Goal: Contribute content: Contribute content

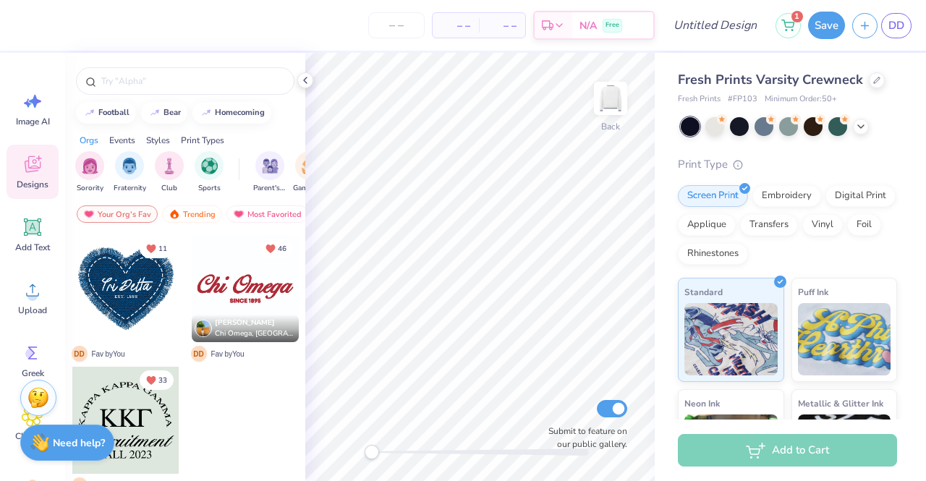
click at [9, 449] on span "Clipart & logos" at bounding box center [33, 442] width 48 height 23
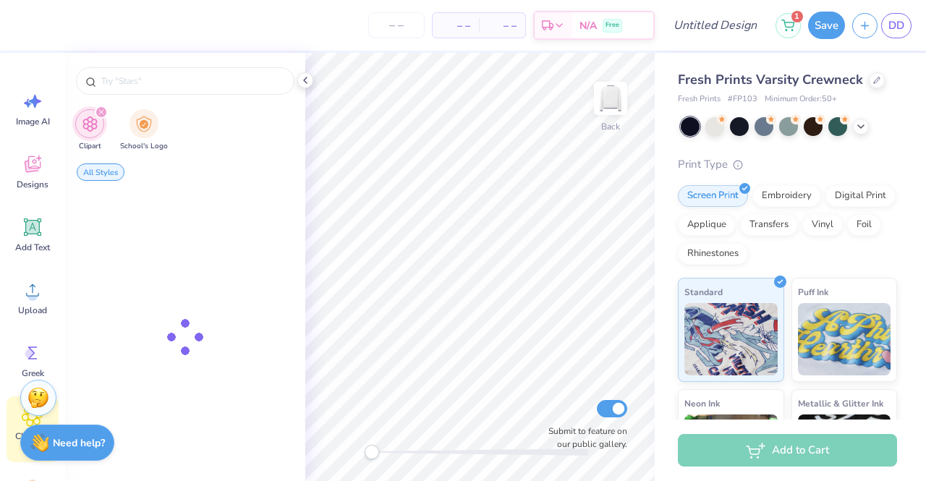
click at [30, 171] on icon at bounding box center [33, 164] width 16 height 17
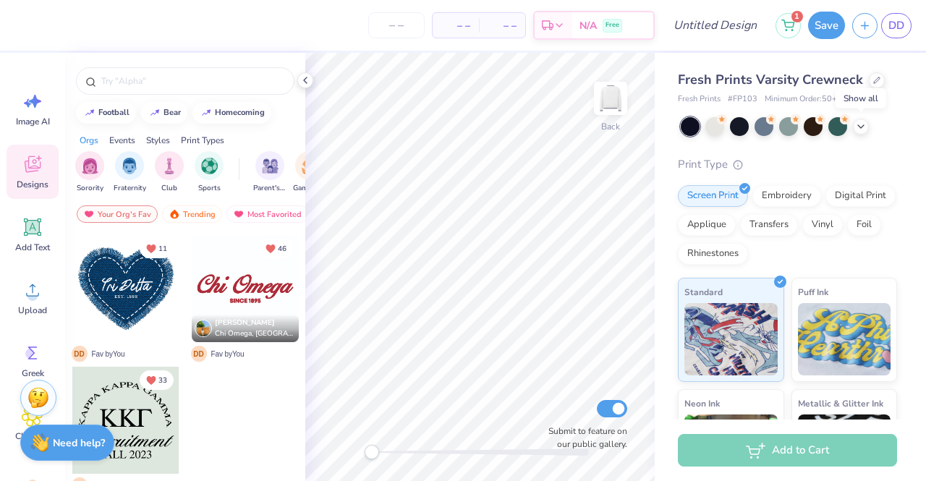
click at [861, 128] on icon at bounding box center [861, 127] width 12 height 12
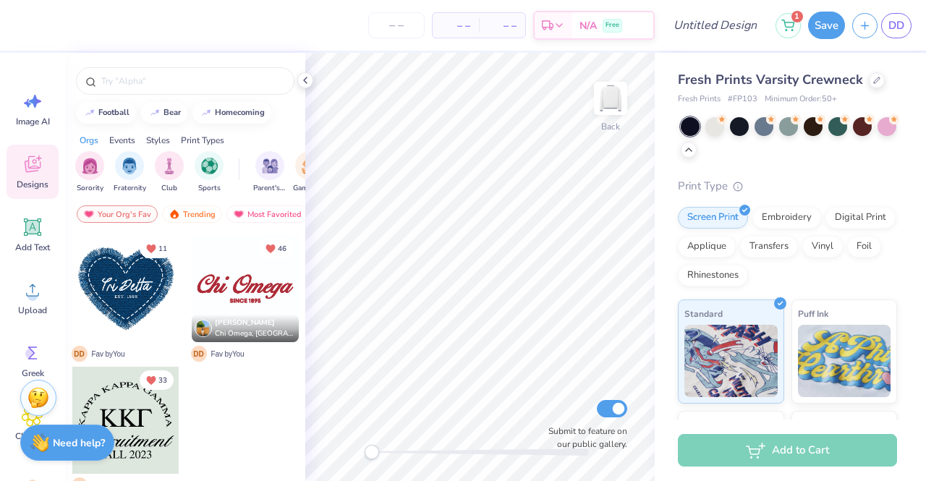
click at [194, 217] on div "Trending" at bounding box center [192, 214] width 60 height 17
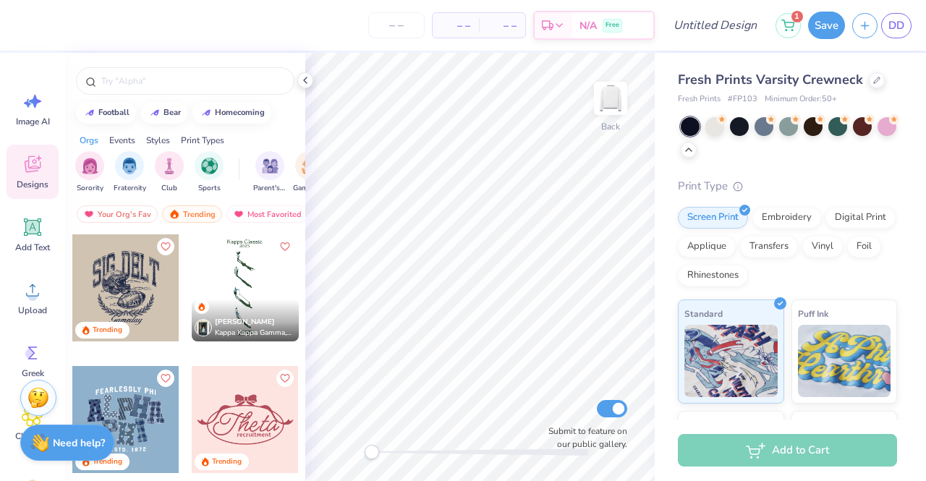
scroll to position [4787, 0]
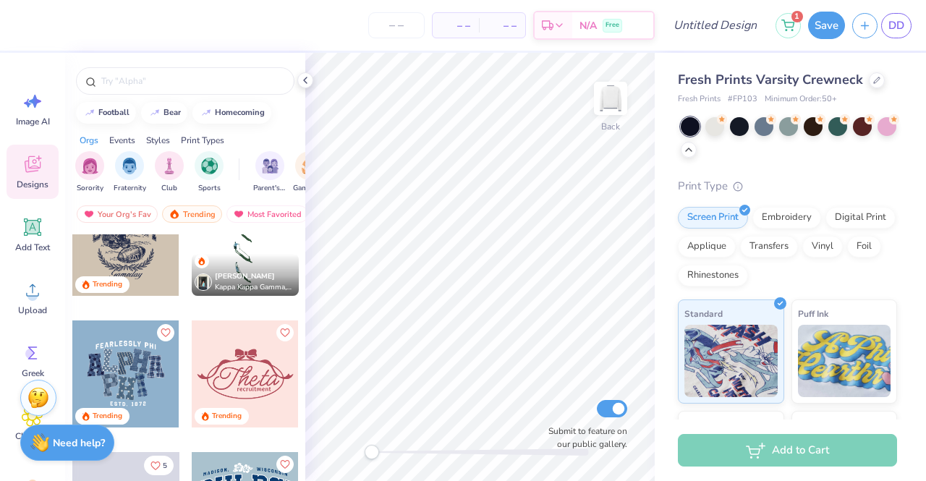
click at [186, 88] on div at bounding box center [185, 80] width 219 height 27
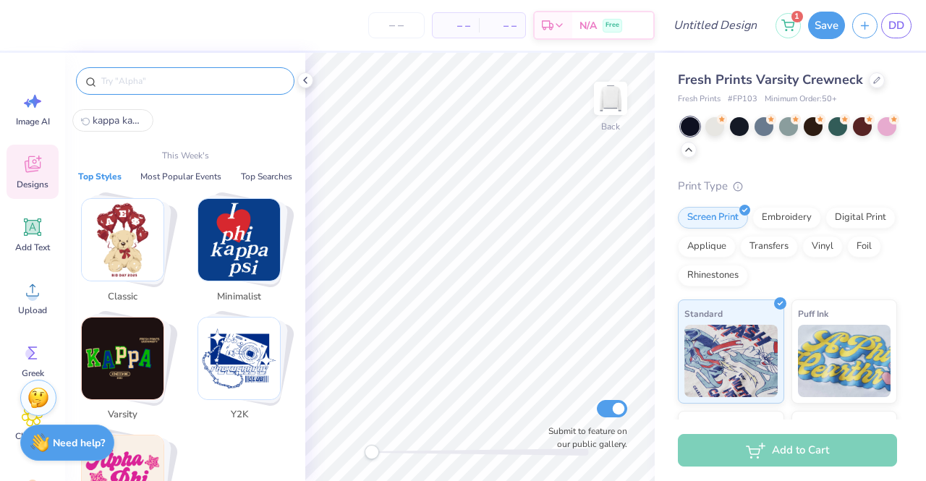
click at [144, 78] on input "text" at bounding box center [192, 81] width 185 height 14
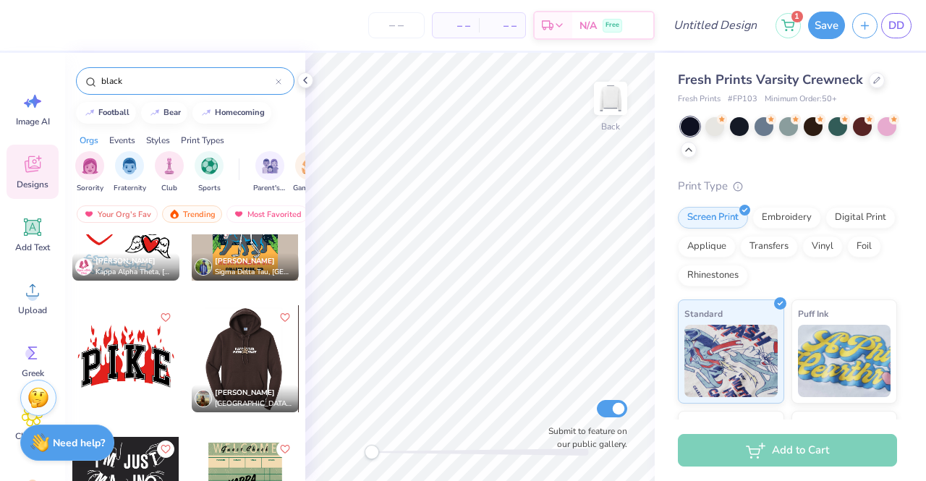
scroll to position [8431, 0]
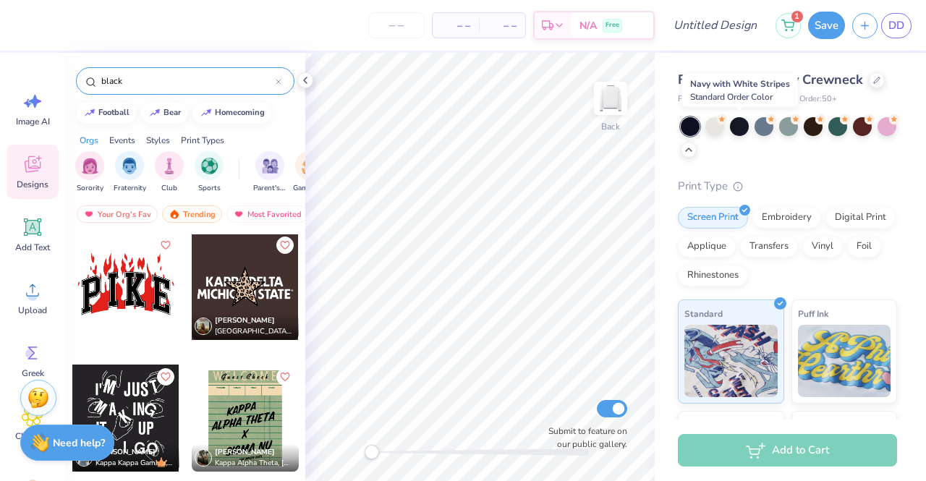
click at [737, 122] on div at bounding box center [739, 126] width 19 height 19
click at [177, 85] on input "black" at bounding box center [188, 81] width 176 height 14
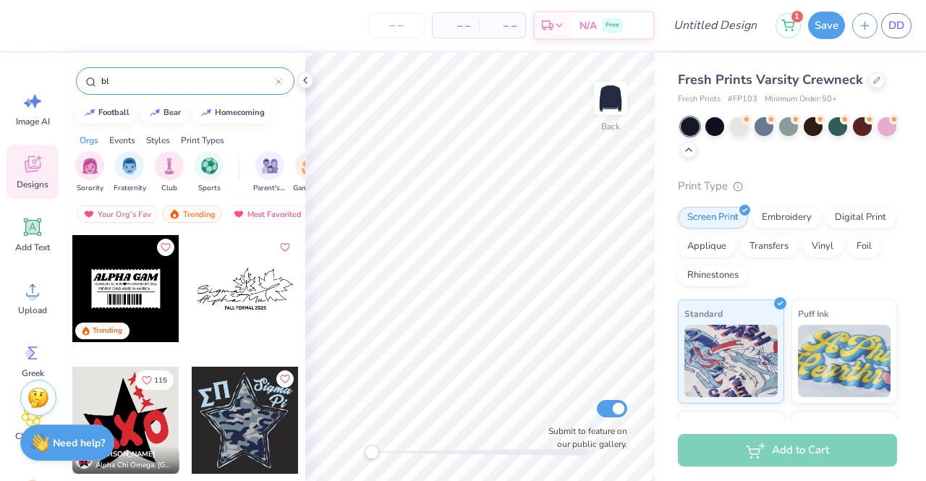
type input "b"
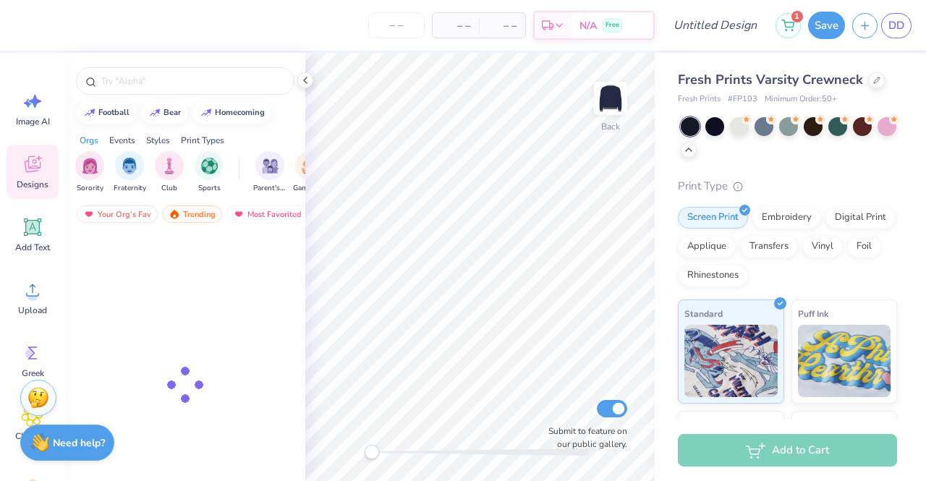
click at [36, 171] on icon at bounding box center [33, 164] width 16 height 17
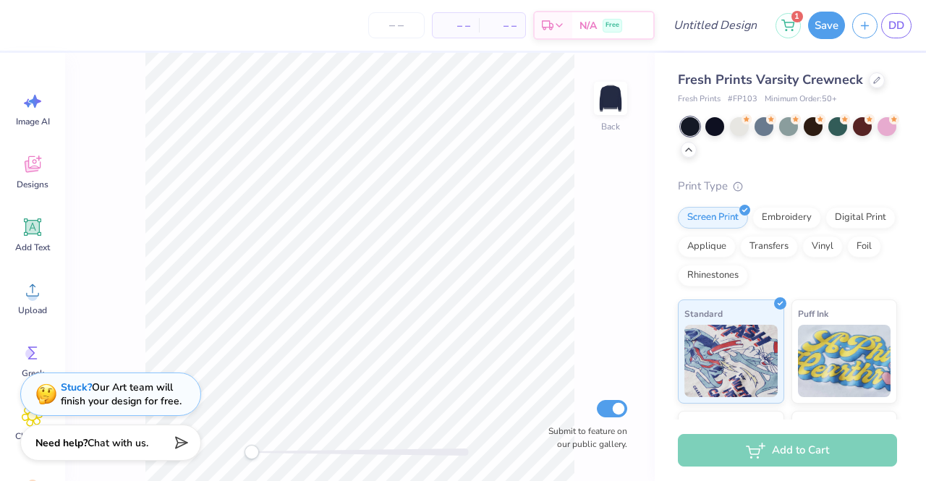
click at [43, 173] on icon at bounding box center [33, 164] width 22 height 22
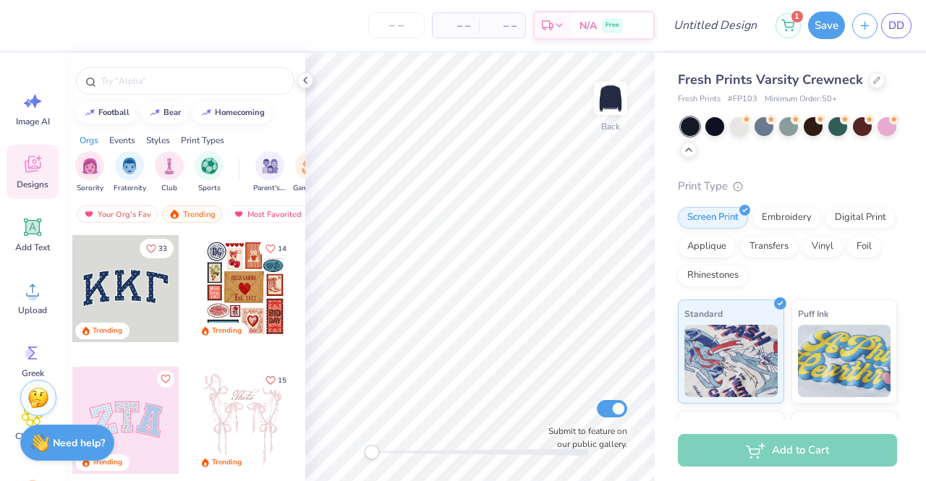
click at [196, 216] on div "Trending" at bounding box center [192, 214] width 60 height 17
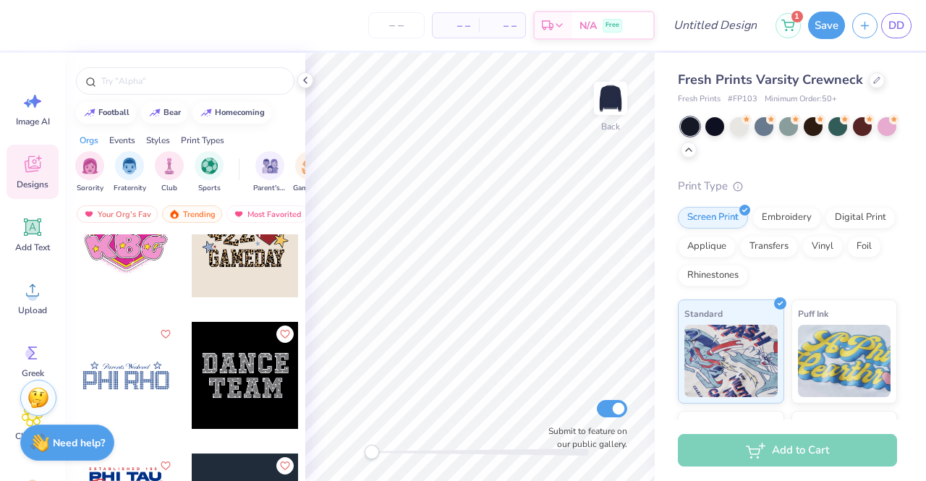
scroll to position [23774, 0]
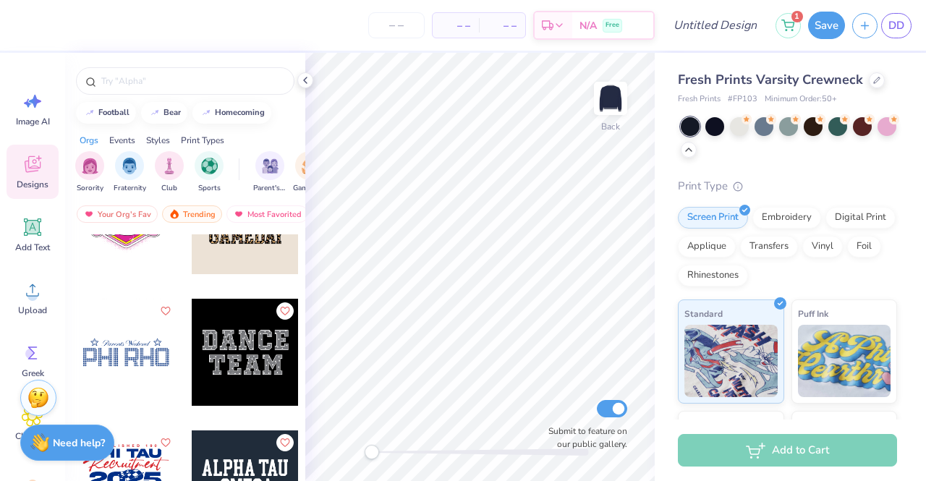
click at [98, 361] on div at bounding box center [125, 352] width 107 height 107
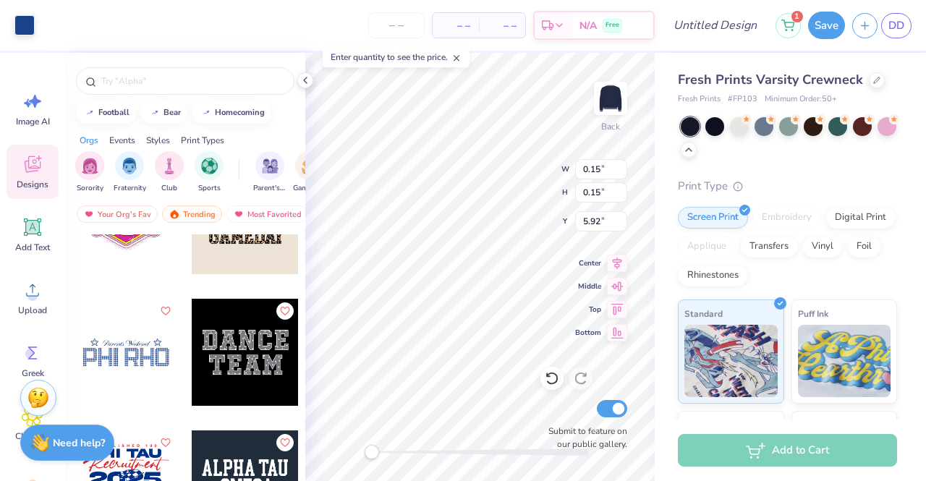
type input "6.11"
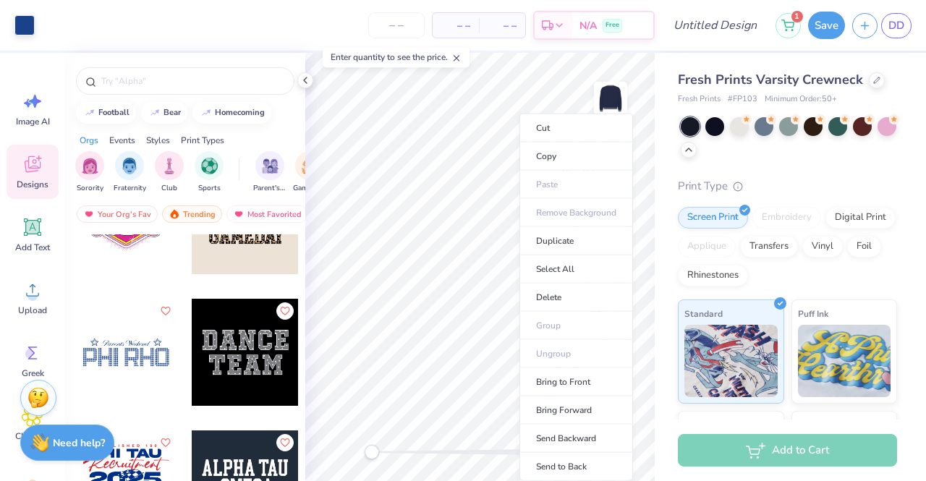
click at [567, 132] on li "Cut" at bounding box center [577, 128] width 114 height 29
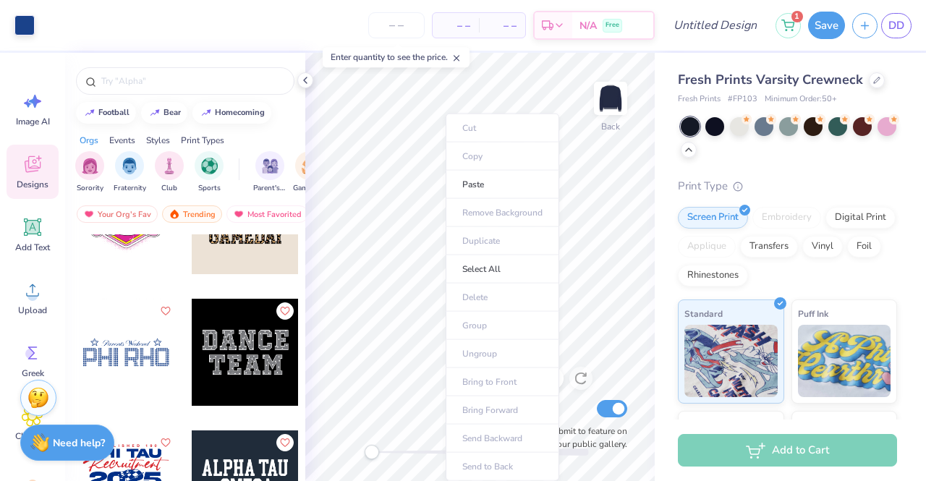
click at [446, 195] on li "Paste" at bounding box center [503, 185] width 114 height 28
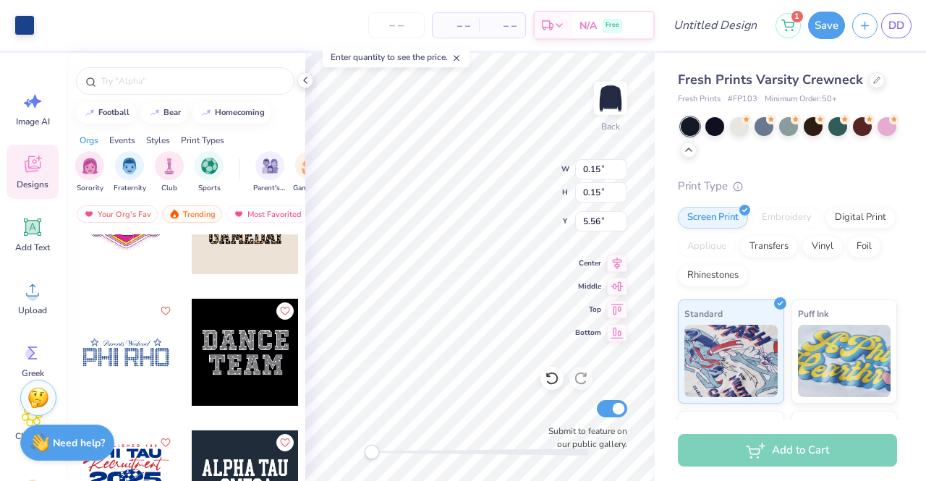
type input "5.56"
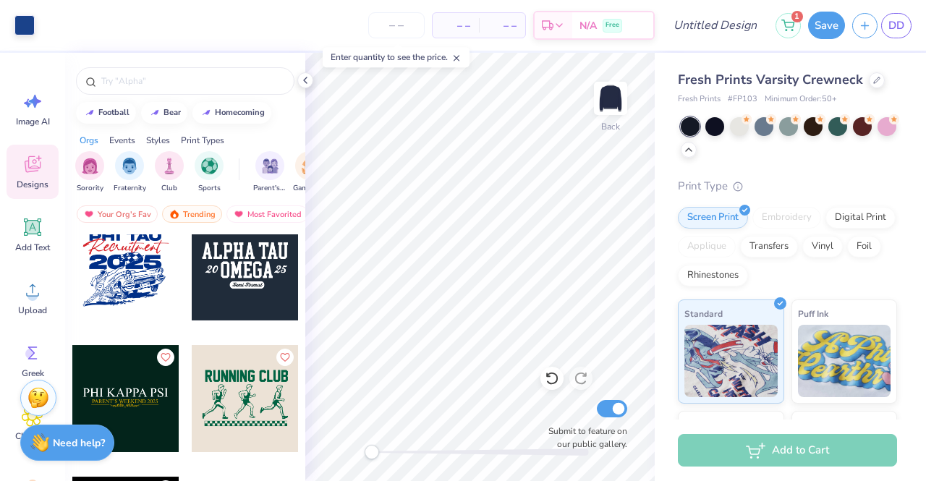
scroll to position [23918, 0]
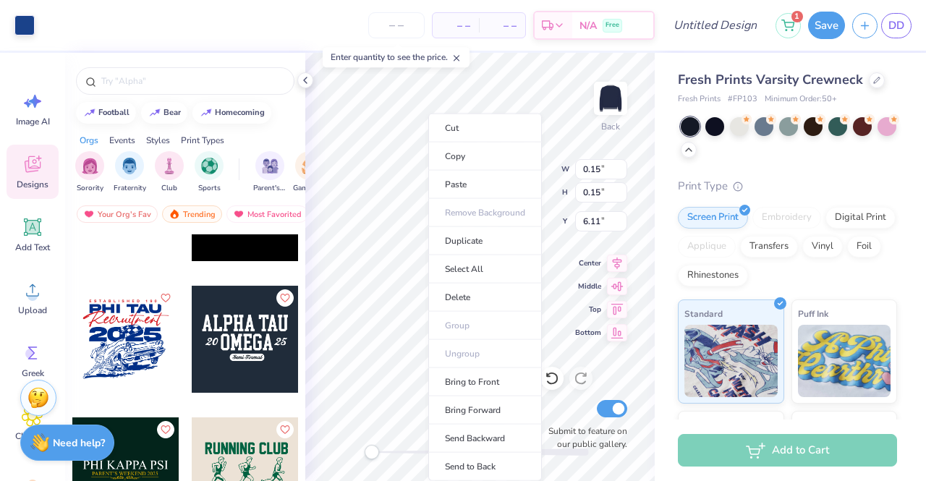
click at [475, 132] on li "Cut" at bounding box center [485, 128] width 114 height 29
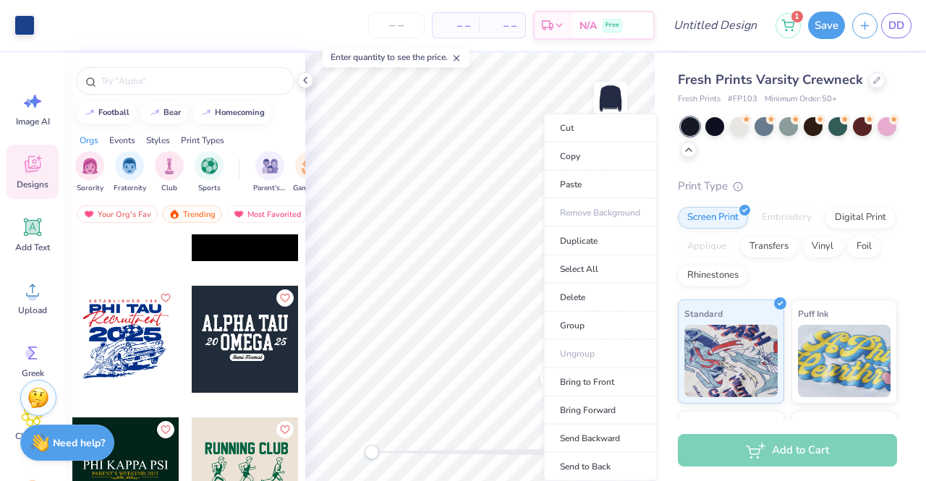
click at [583, 128] on li "Cut" at bounding box center [600, 128] width 114 height 29
click at [581, 127] on li "Cut" at bounding box center [607, 128] width 114 height 29
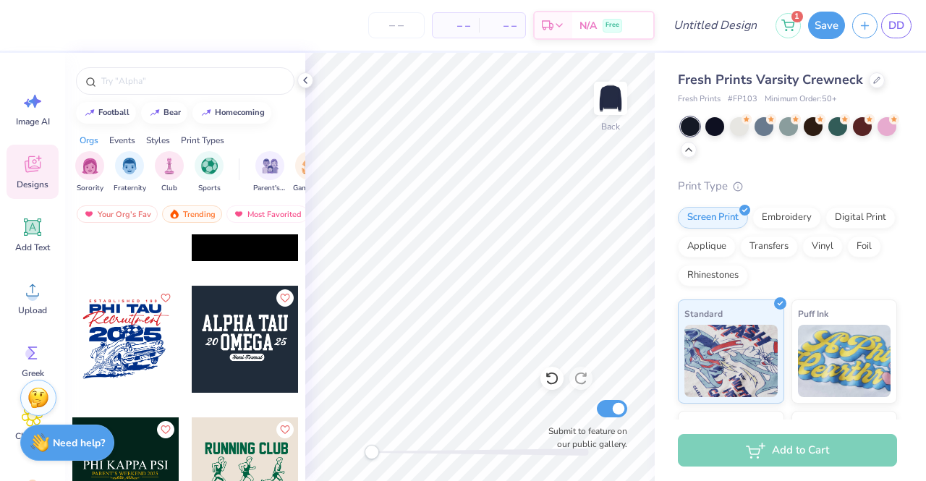
scroll to position [23991, 0]
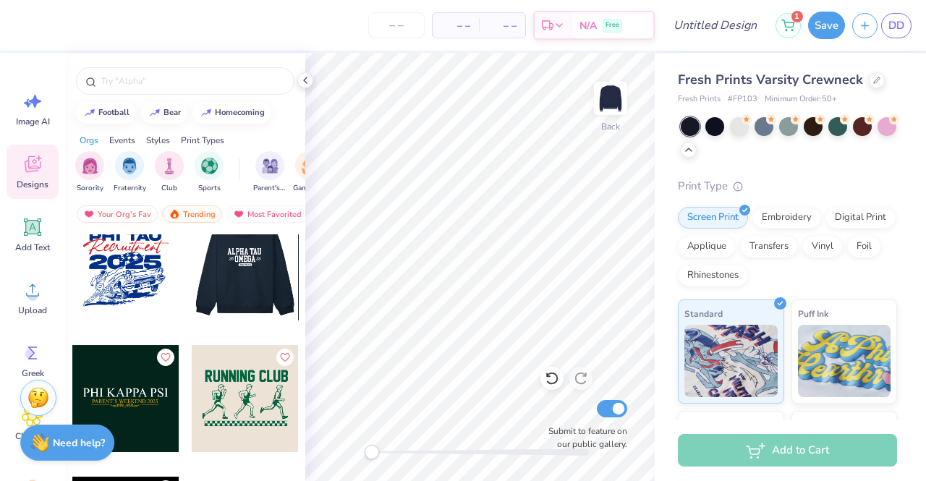
click at [192, 279] on div at bounding box center [138, 266] width 107 height 107
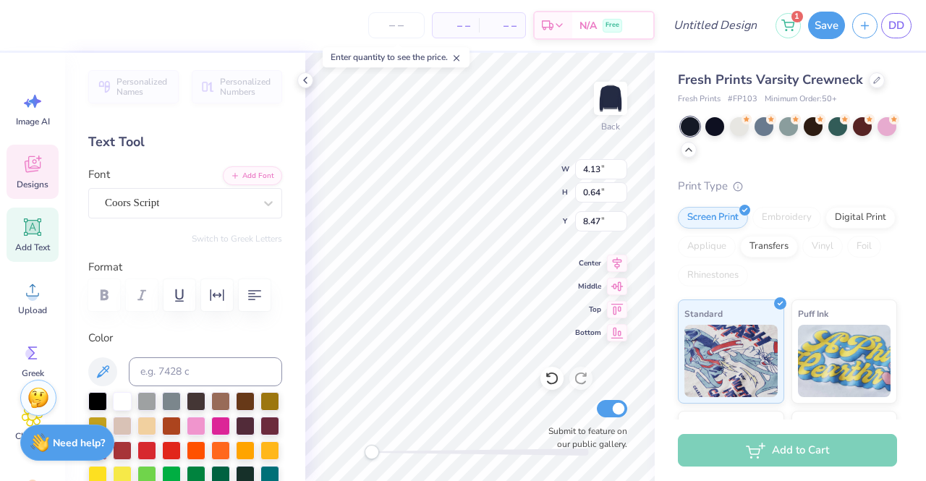
scroll to position [12, 1]
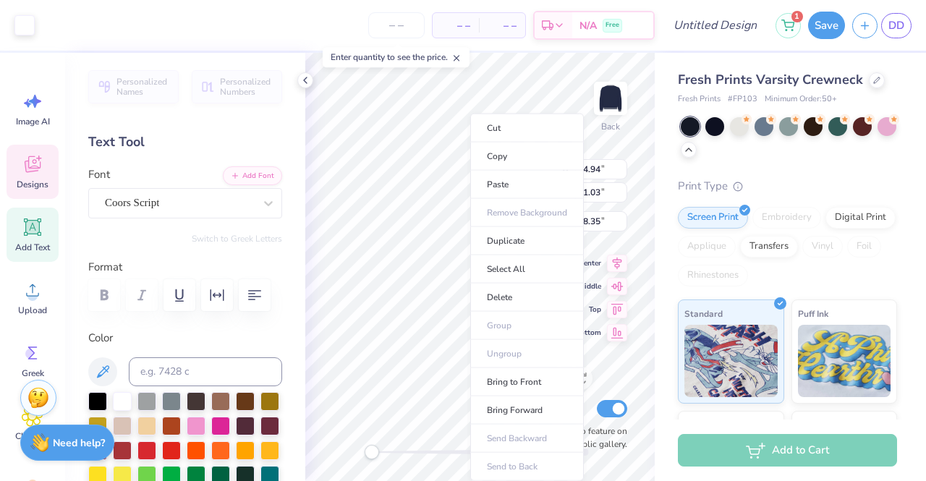
click at [517, 125] on li "Cut" at bounding box center [527, 128] width 114 height 29
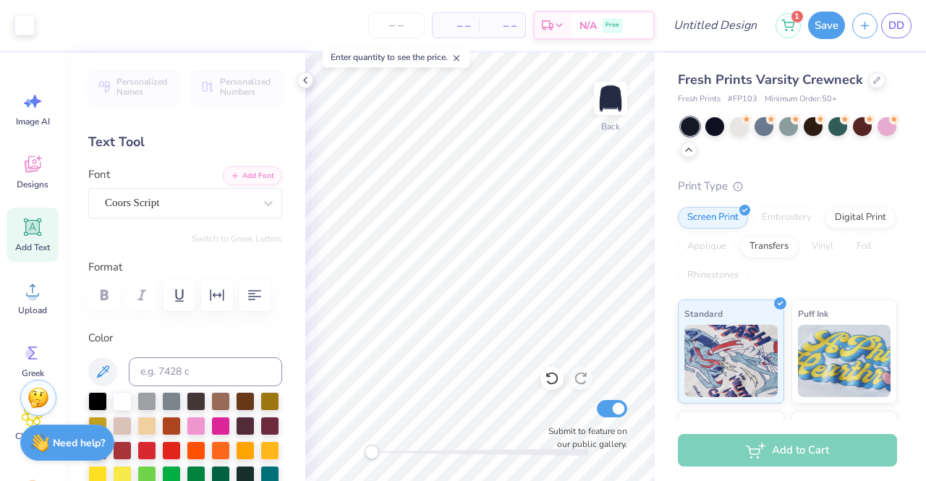
click at [33, 173] on icon at bounding box center [33, 164] width 22 height 22
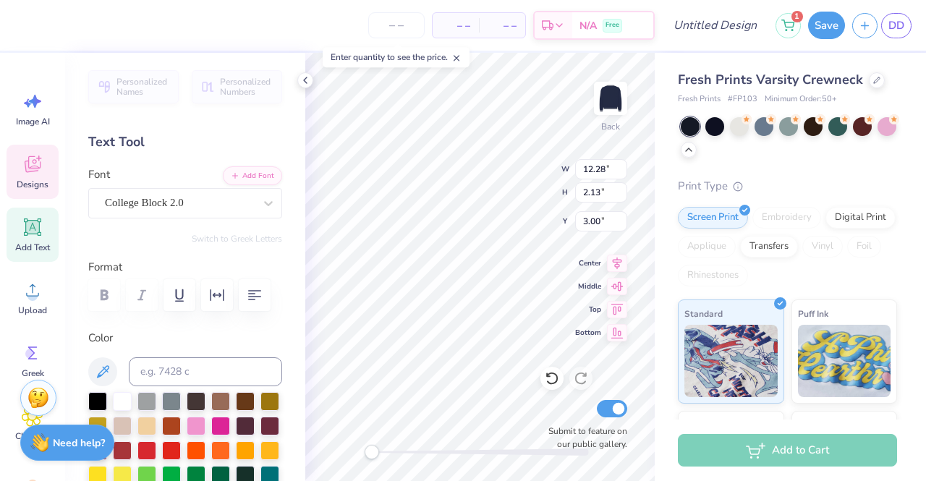
scroll to position [12, 4]
type input "7.43"
type input "2.12"
type input "5.74"
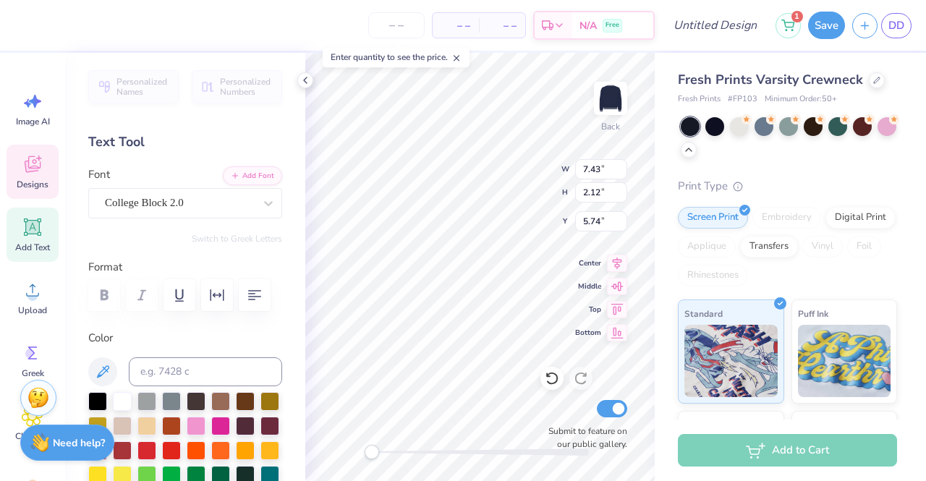
click at [152, 211] on div "College Block 2.0" at bounding box center [179, 203] width 152 height 22
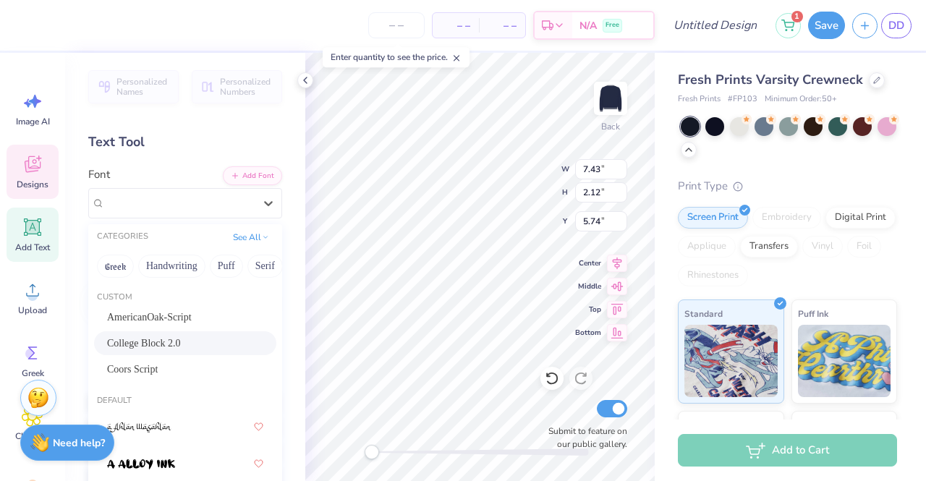
click at [29, 205] on div "Image AI Designs Add Text Upload Greek Clipart & logos Decorate" at bounding box center [33, 304] width 52 height 444
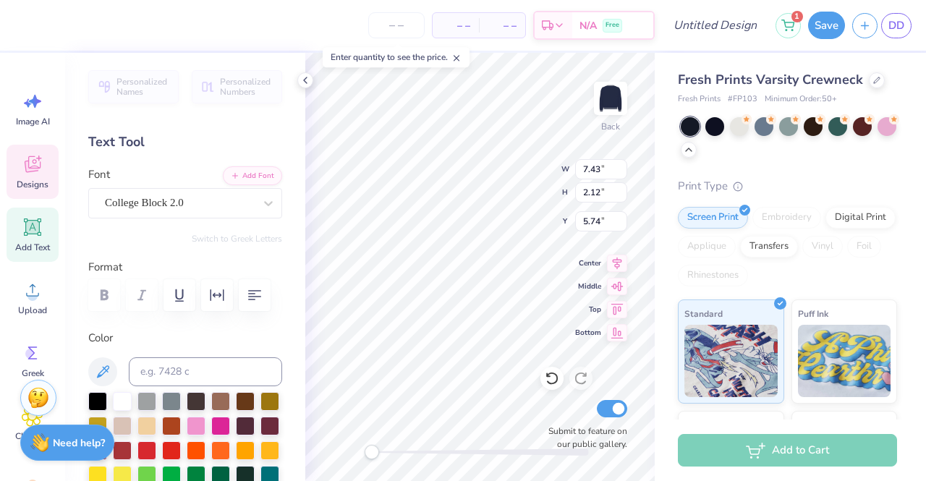
click at [29, 224] on icon at bounding box center [33, 228] width 14 height 14
type input "7.17"
type input "2.08"
type input "10.46"
click at [260, 169] on button "Add Font" at bounding box center [252, 175] width 59 height 19
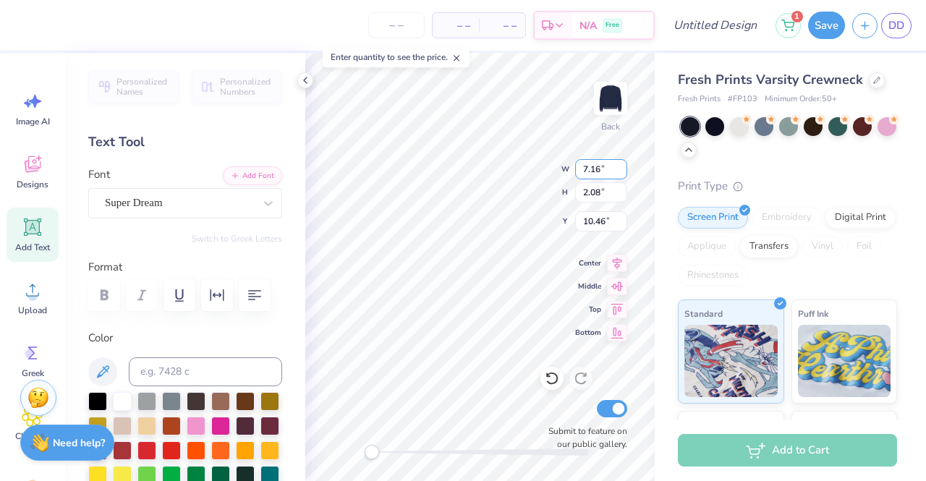
click at [619, 174] on input "7.16" at bounding box center [601, 169] width 52 height 20
click at [621, 173] on input "7.15" at bounding box center [601, 169] width 52 height 20
click at [621, 173] on input "7.14" at bounding box center [601, 169] width 52 height 20
click at [621, 173] on input "7.13" at bounding box center [601, 169] width 52 height 20
type input "6.63"
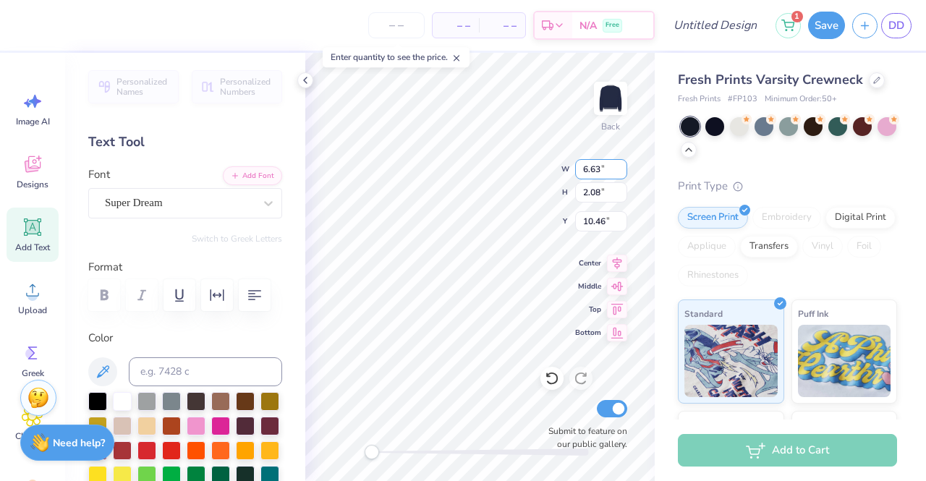
click at [621, 173] on input "6.63" at bounding box center [601, 169] width 52 height 20
click at [621, 195] on input "2" at bounding box center [601, 192] width 52 height 20
click at [621, 195] on input "1.99" at bounding box center [601, 192] width 52 height 20
click at [621, 195] on input "1.98" at bounding box center [601, 192] width 52 height 20
type input "1.8"
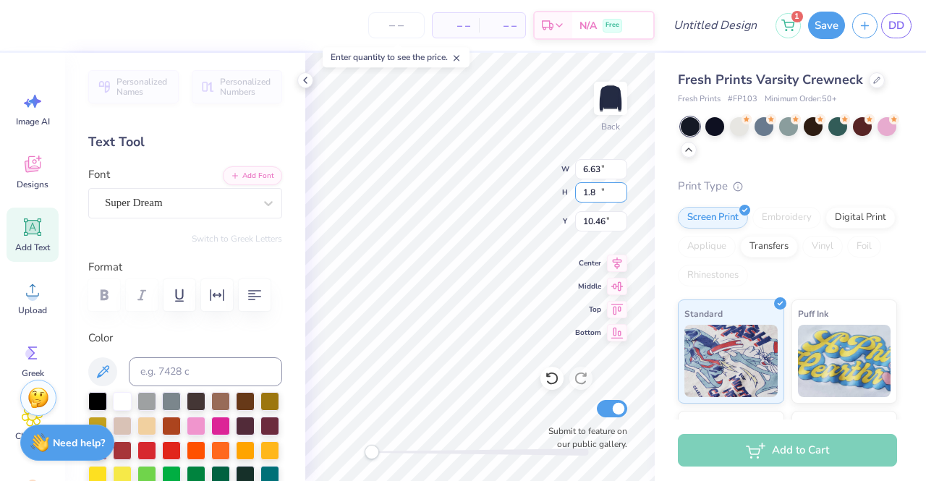
click at [621, 195] on input "1.8" at bounding box center [601, 192] width 52 height 20
click at [622, 225] on input "10.19" at bounding box center [601, 221] width 52 height 20
type input "10.01"
click at [622, 224] on input "10.01" at bounding box center [601, 221] width 52 height 20
click at [159, 209] on div "Super Dream" at bounding box center [179, 203] width 152 height 22
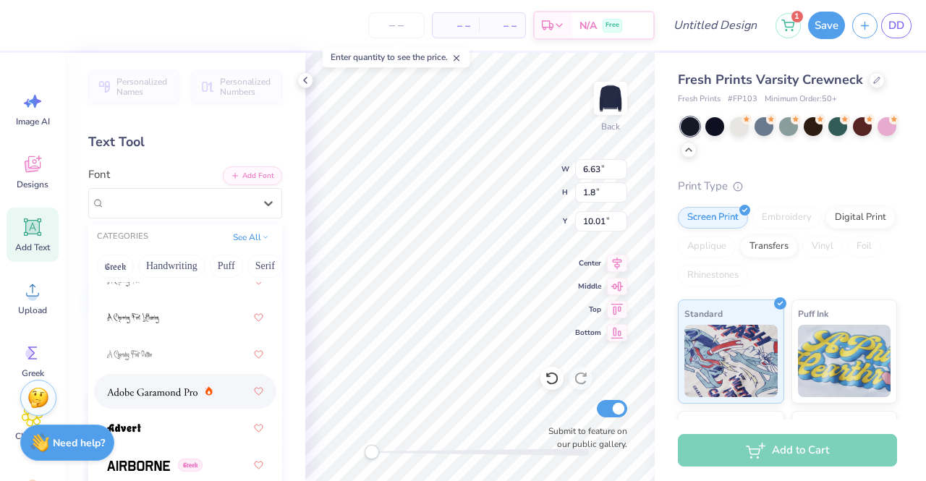
scroll to position [289, 0]
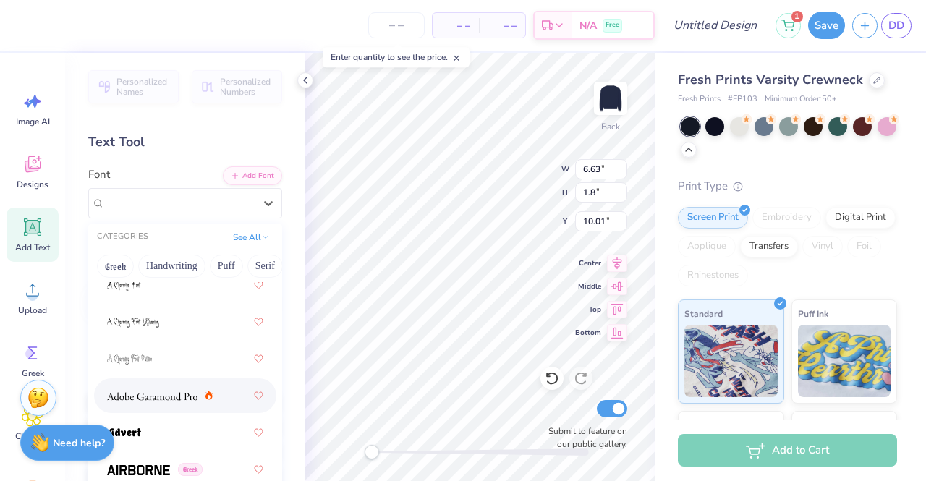
click at [172, 389] on span at bounding box center [152, 396] width 90 height 15
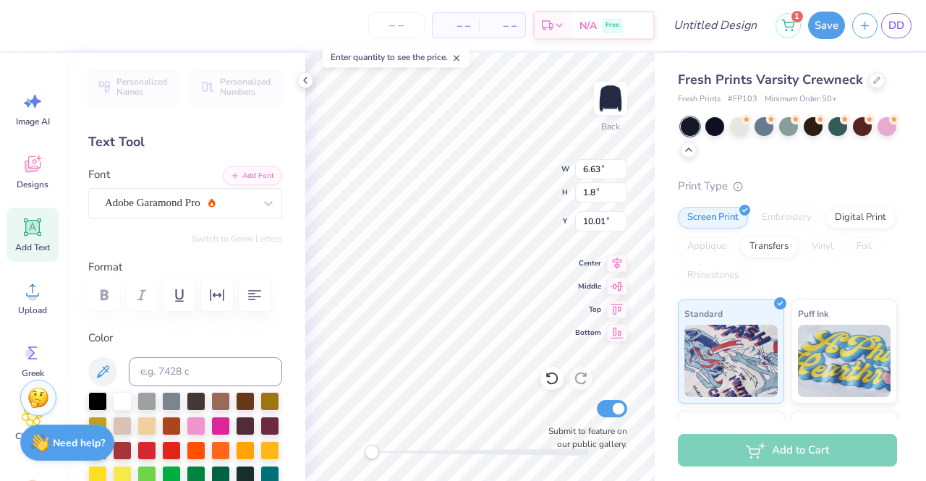
scroll to position [12, 3]
type textarea "T"
type textarea "[GEOGRAPHIC_DATA][US_STATE]"
click at [619, 196] on input "1.41" at bounding box center [601, 192] width 52 height 20
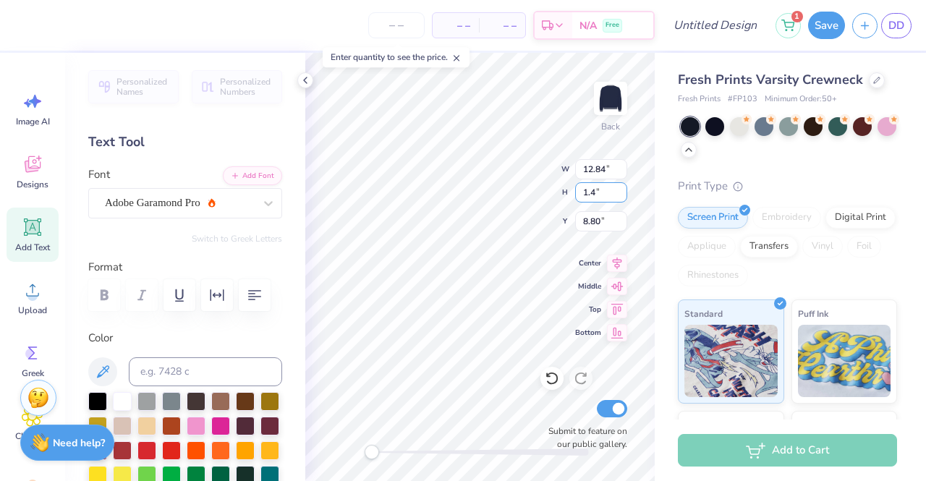
click at [620, 195] on input "1.4" at bounding box center [601, 192] width 52 height 20
click at [620, 195] on input "1.39" at bounding box center [601, 192] width 52 height 20
click at [620, 195] on input "1.38" at bounding box center [601, 192] width 52 height 20
click at [620, 195] on input "1.37" at bounding box center [601, 192] width 52 height 20
click at [620, 195] on input "1.36" at bounding box center [601, 192] width 52 height 20
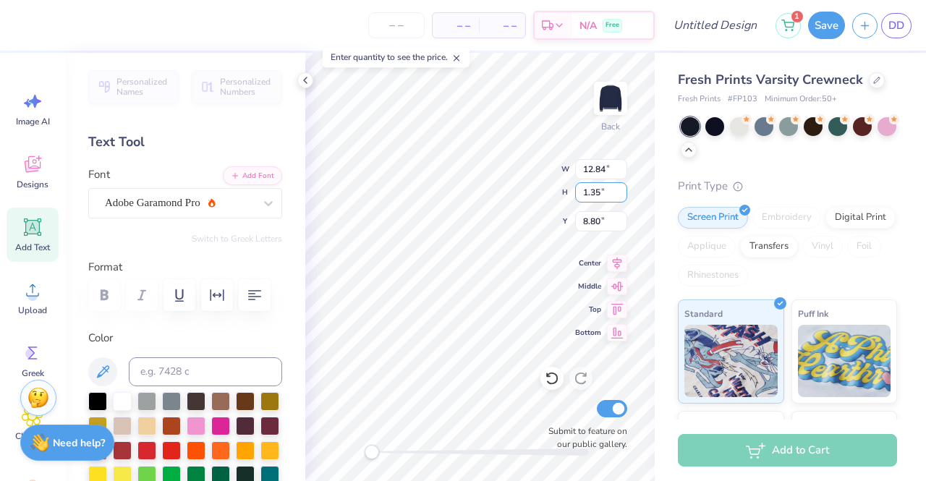
click at [620, 195] on input "1.35" at bounding box center [601, 192] width 52 height 20
click at [620, 195] on input "1.34" at bounding box center [601, 192] width 52 height 20
click at [620, 195] on input "1.33" at bounding box center [601, 192] width 52 height 20
click at [620, 195] on input "1.32" at bounding box center [601, 192] width 52 height 20
click at [620, 195] on input "1.31" at bounding box center [601, 192] width 52 height 20
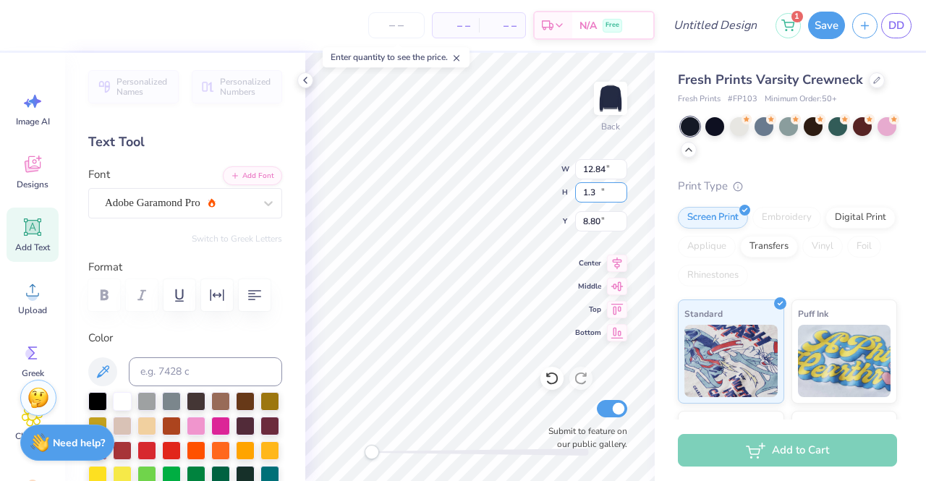
click at [620, 195] on input "1.3" at bounding box center [601, 192] width 52 height 20
click at [620, 195] on input "1.29" at bounding box center [601, 192] width 52 height 20
click at [620, 195] on input "1.28" at bounding box center [601, 192] width 52 height 20
click at [620, 195] on input "1.27" at bounding box center [601, 192] width 52 height 20
click at [620, 195] on input "1.26" at bounding box center [601, 192] width 52 height 20
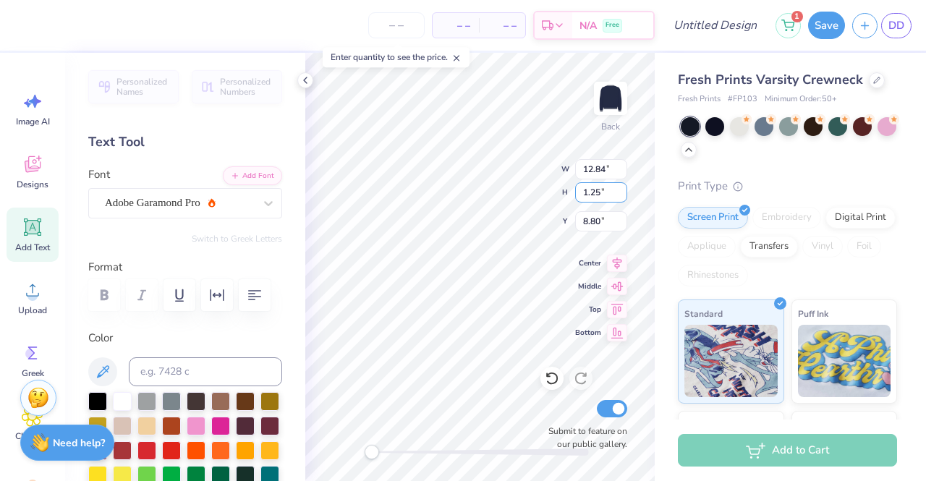
click at [620, 195] on input "1.25" at bounding box center [601, 192] width 52 height 20
click at [620, 195] on input "1.24" at bounding box center [601, 192] width 52 height 20
type input "1.23"
click at [620, 195] on input "1.23" at bounding box center [601, 192] width 52 height 20
click at [621, 224] on input "8.79" at bounding box center [601, 221] width 52 height 20
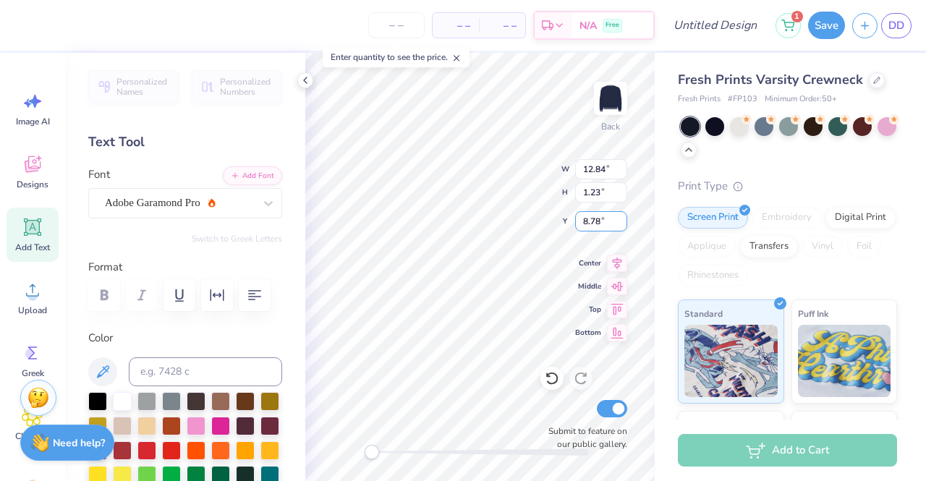
click at [621, 224] on input "8.78" at bounding box center [601, 221] width 52 height 20
click at [621, 224] on input "8.77" at bounding box center [601, 221] width 52 height 20
click at [621, 224] on input "8.76" at bounding box center [601, 221] width 52 height 20
click at [621, 224] on input "8.75" at bounding box center [601, 221] width 52 height 20
click at [621, 224] on input "8.74" at bounding box center [601, 221] width 52 height 20
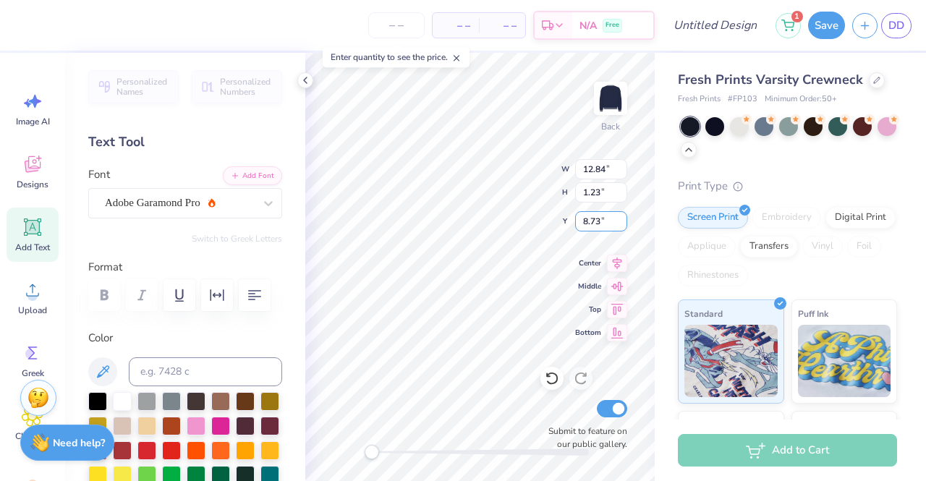
click at [621, 224] on input "8.73" at bounding box center [601, 221] width 52 height 20
type input "8.72"
click at [621, 224] on input "8.72" at bounding box center [601, 221] width 52 height 20
click at [621, 170] on input "12.83" at bounding box center [601, 169] width 52 height 20
click at [621, 170] on input "12.82" at bounding box center [601, 169] width 52 height 20
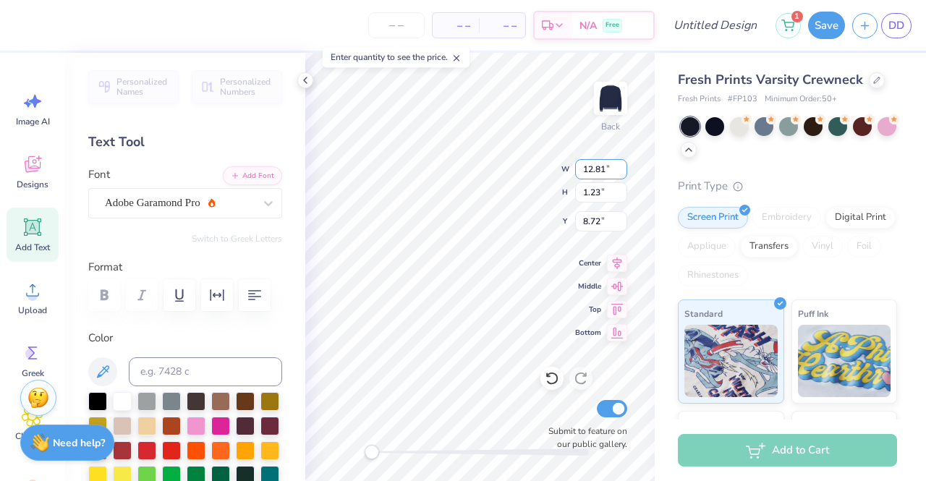
click at [621, 170] on input "12.81" at bounding box center [601, 169] width 52 height 20
click at [621, 171] on input "12.8" at bounding box center [601, 169] width 52 height 20
click at [621, 171] on input "12.79" at bounding box center [601, 169] width 52 height 20
click at [621, 171] on input "12.78" at bounding box center [601, 169] width 52 height 20
type input "12.77"
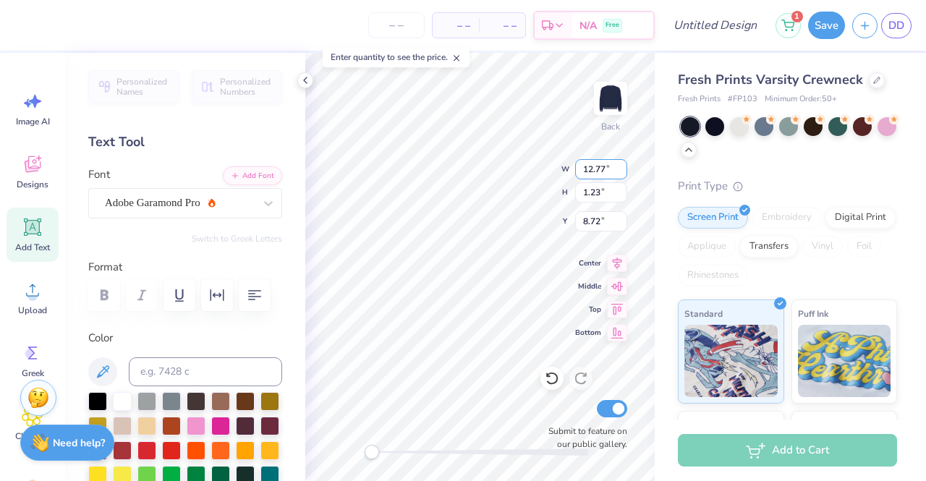
click at [621, 171] on input "12.77" at bounding box center [601, 169] width 52 height 20
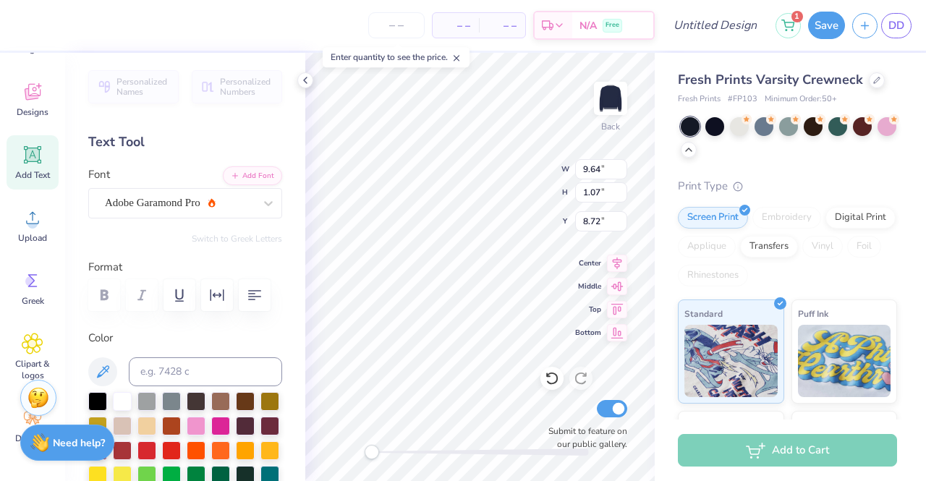
scroll to position [72, 0]
click at [31, 340] on icon at bounding box center [32, 343] width 9 height 9
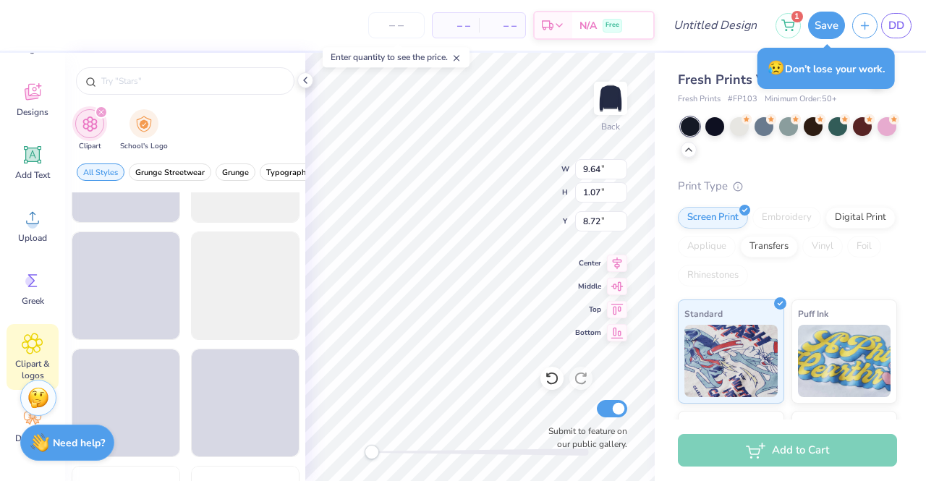
scroll to position [2316, 0]
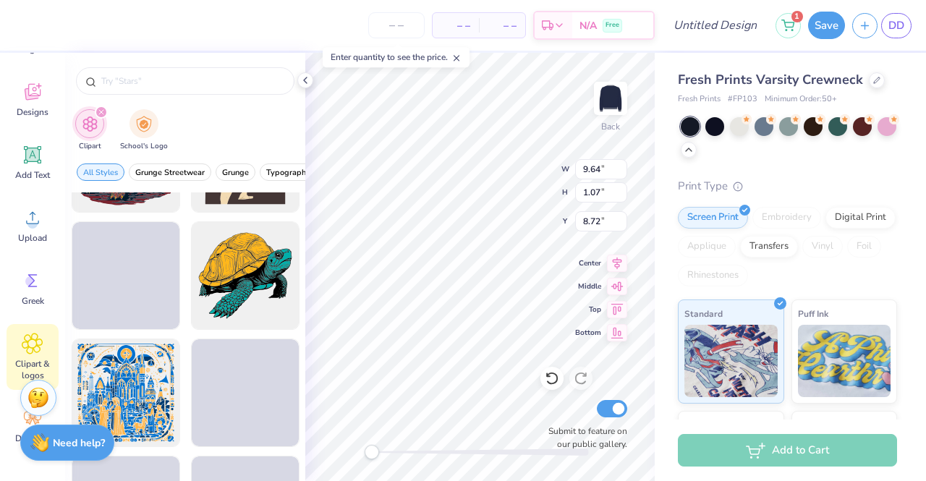
click at [139, 128] on img "filter for School's Logo" at bounding box center [144, 124] width 16 height 17
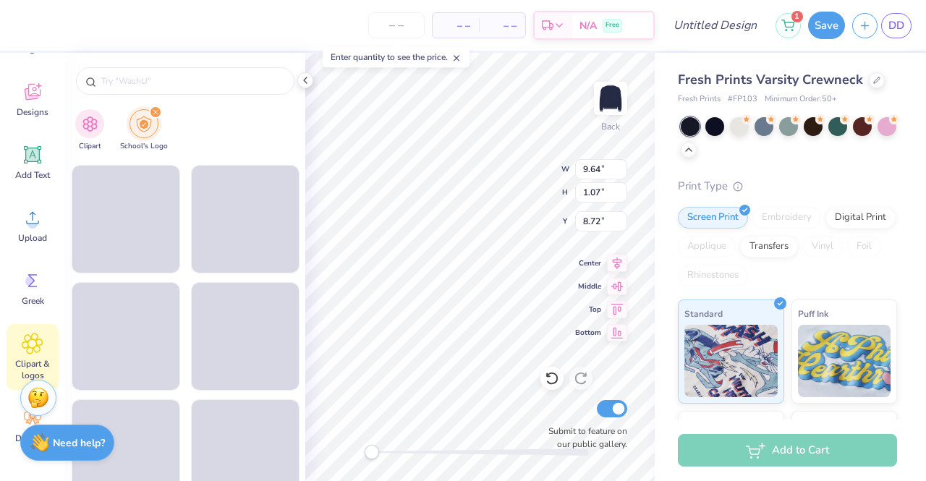
scroll to position [5252, 0]
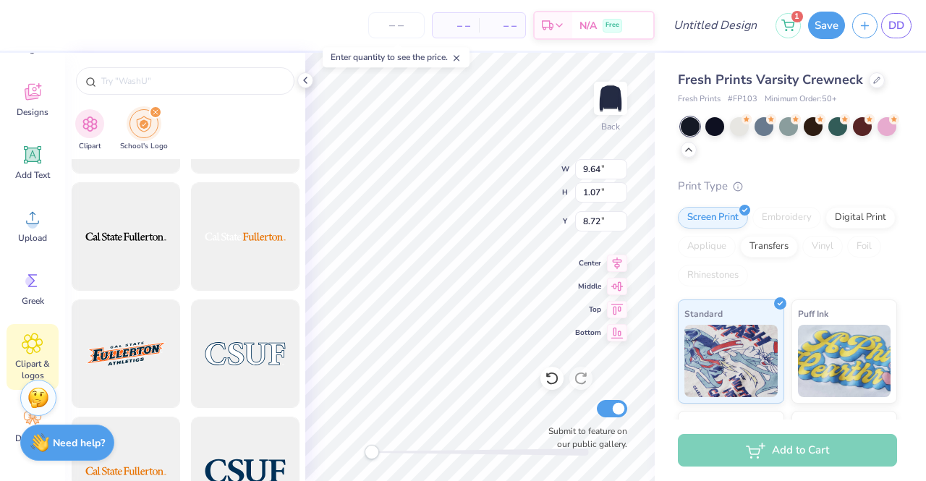
click at [153, 86] on input "text" at bounding box center [192, 81] width 185 height 14
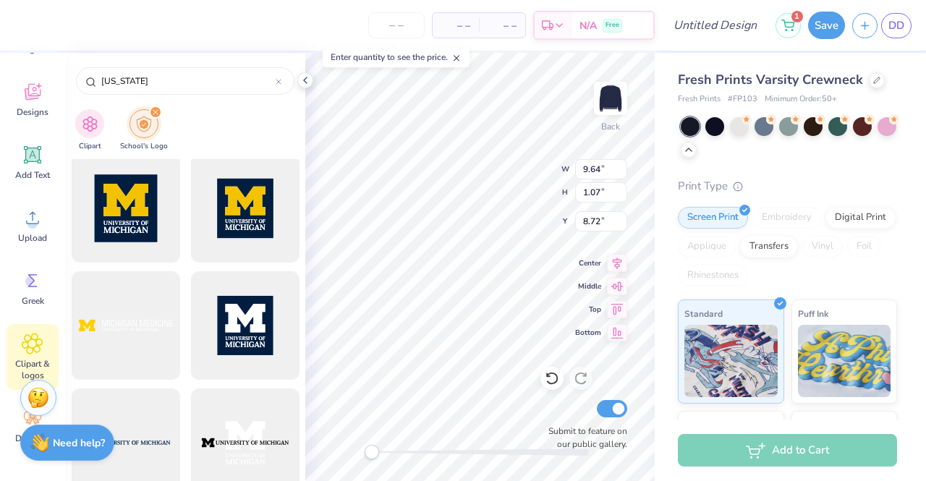
scroll to position [434, 0]
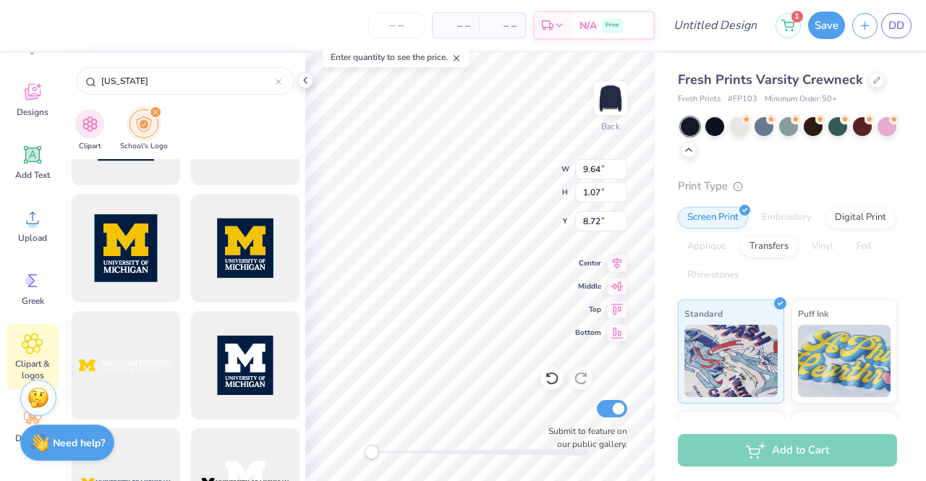
type input "[US_STATE]"
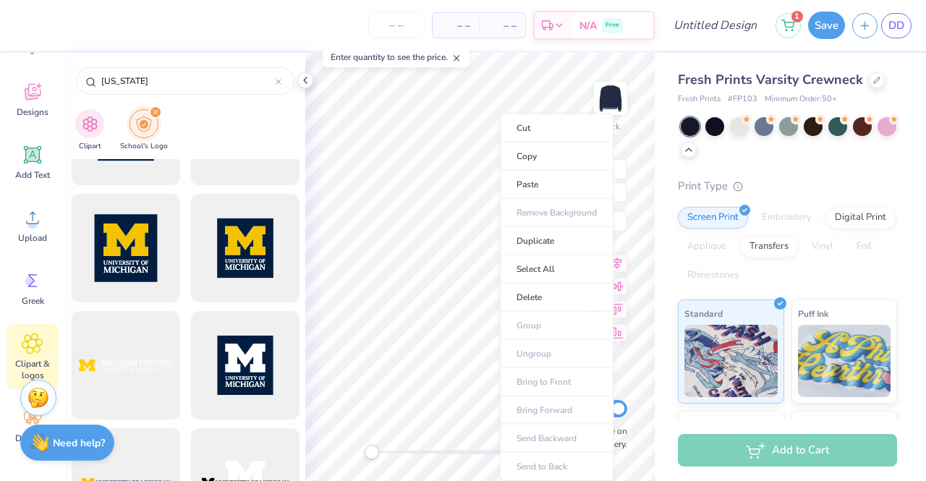
click at [540, 135] on li "Cut" at bounding box center [557, 128] width 114 height 29
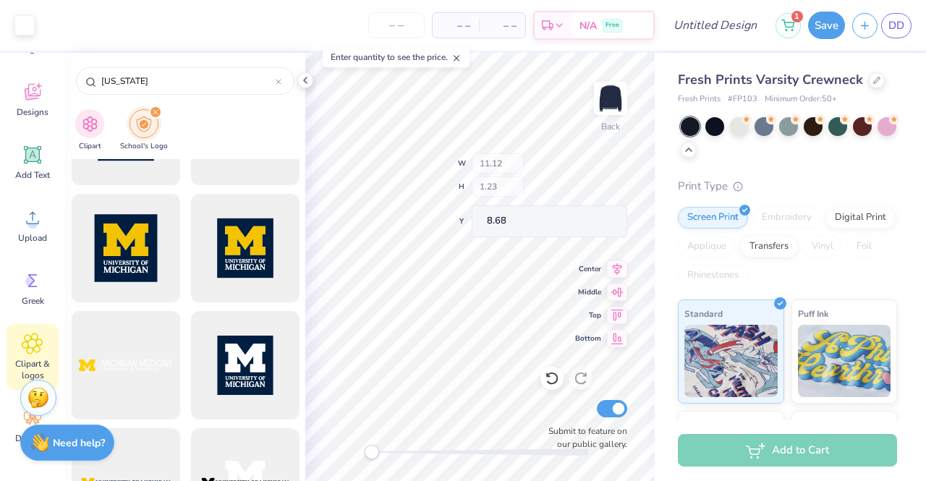
type input "11.12"
type input "1.23"
type input "8.68"
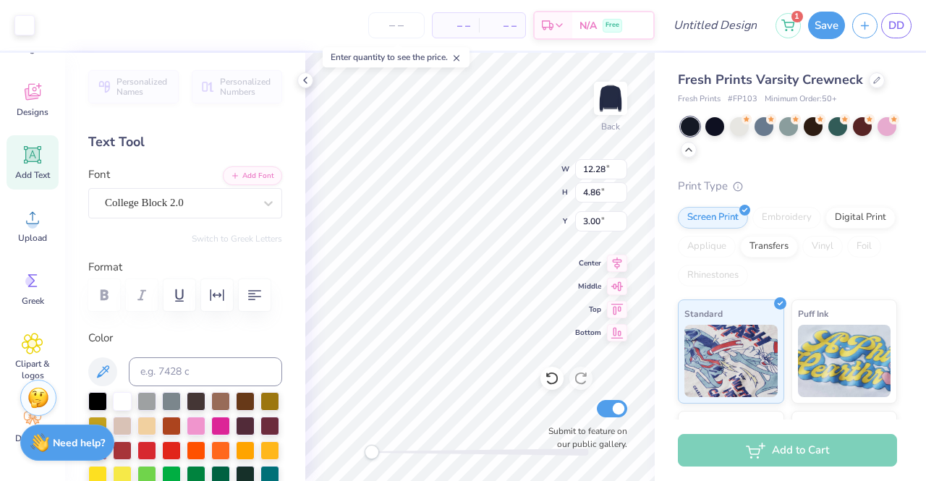
type input "4.97"
click at [25, 351] on icon at bounding box center [32, 344] width 21 height 22
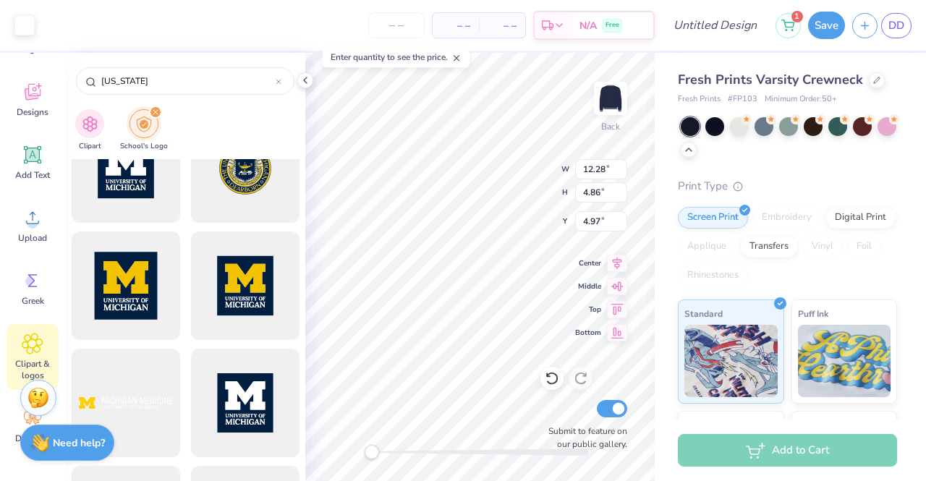
scroll to position [434, 0]
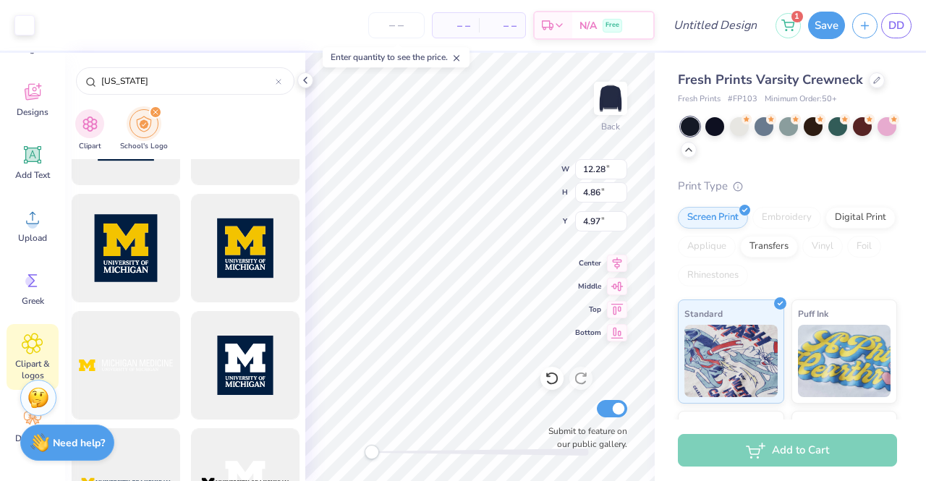
click at [252, 375] on div at bounding box center [245, 365] width 109 height 109
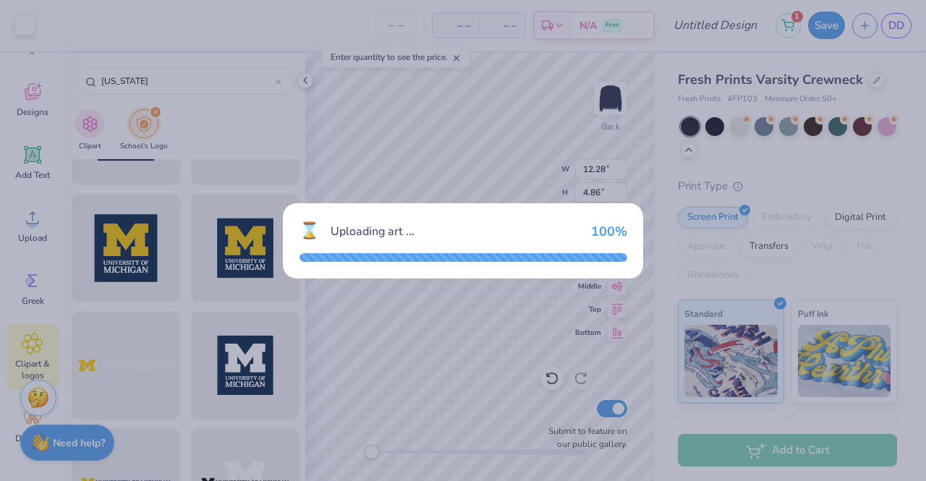
type input "15.00"
type input "15.93"
type input "3.00"
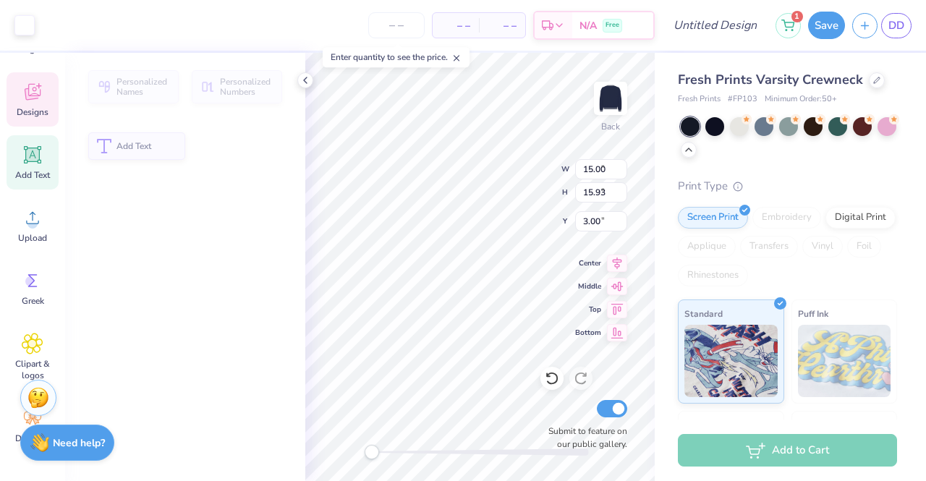
type input "7.43"
type input "2.12"
type input "7.72"
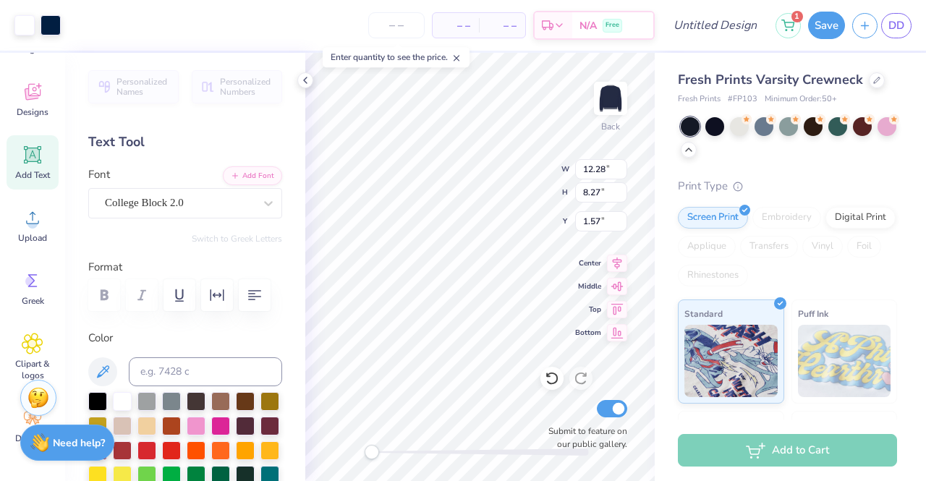
type input "2.27"
type input "7.43"
type input "2.12"
type input "8.42"
type input "12.28"
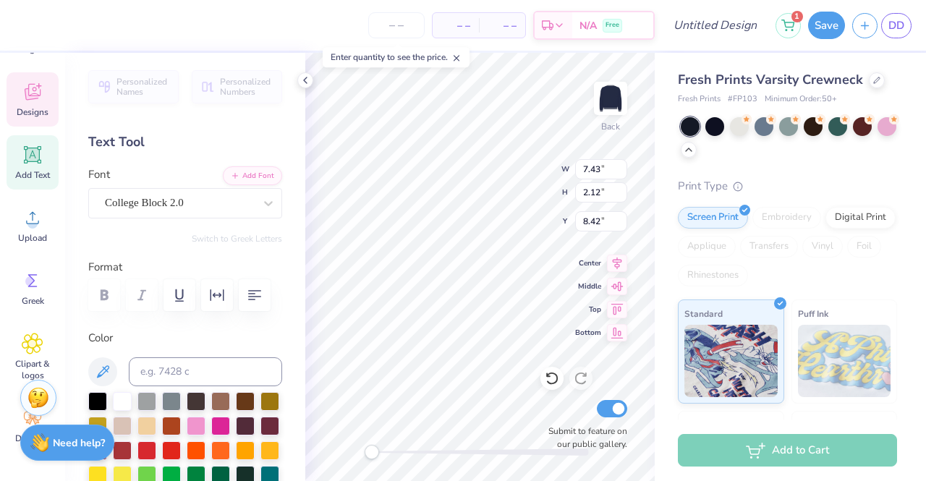
type input "2.13"
type input "5.68"
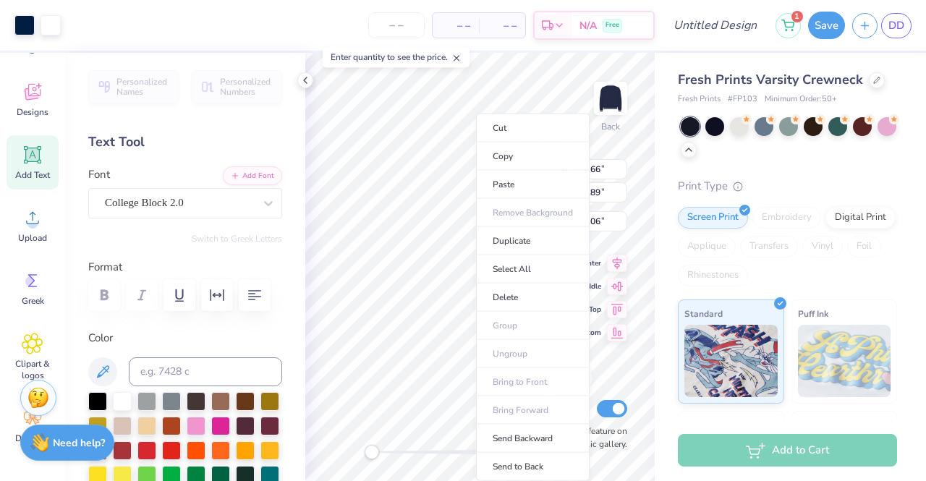
click at [524, 119] on li "Cut" at bounding box center [533, 128] width 114 height 29
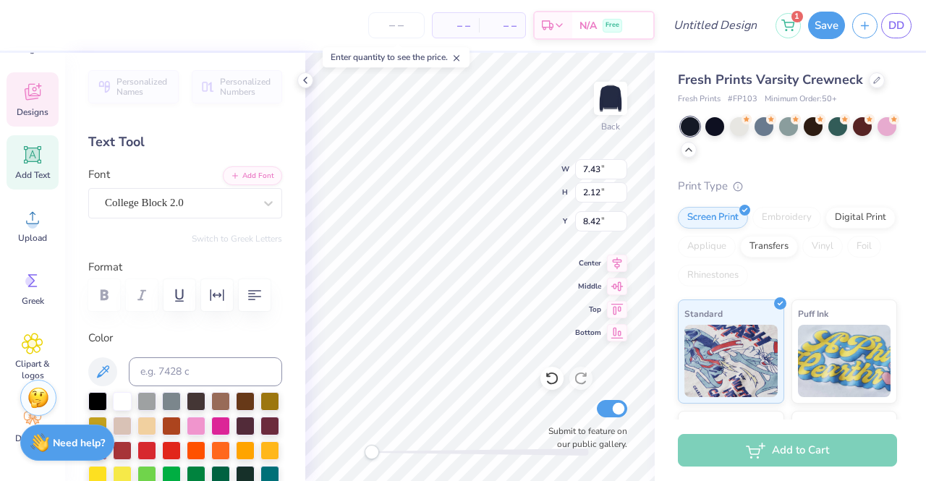
click at [547, 382] on icon at bounding box center [552, 378] width 14 height 14
type input "4.93"
click at [31, 355] on div "Clipart & logos" at bounding box center [33, 357] width 52 height 66
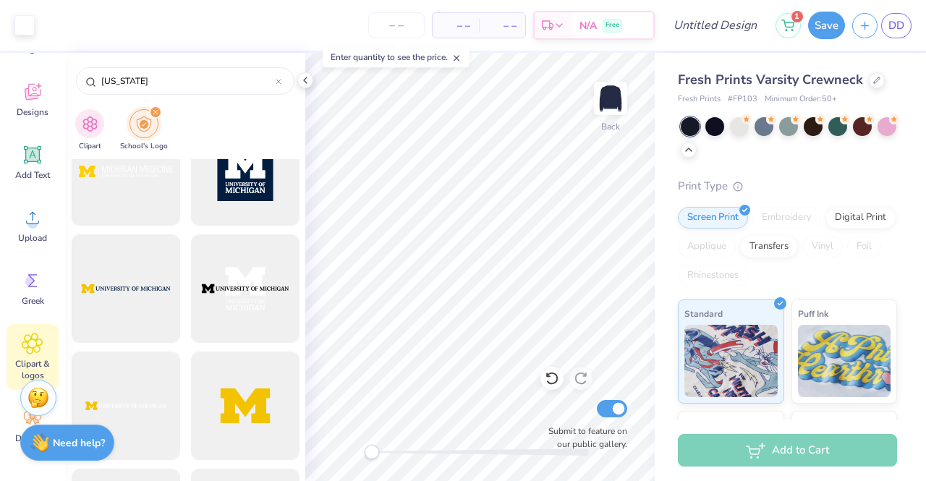
scroll to position [651, 0]
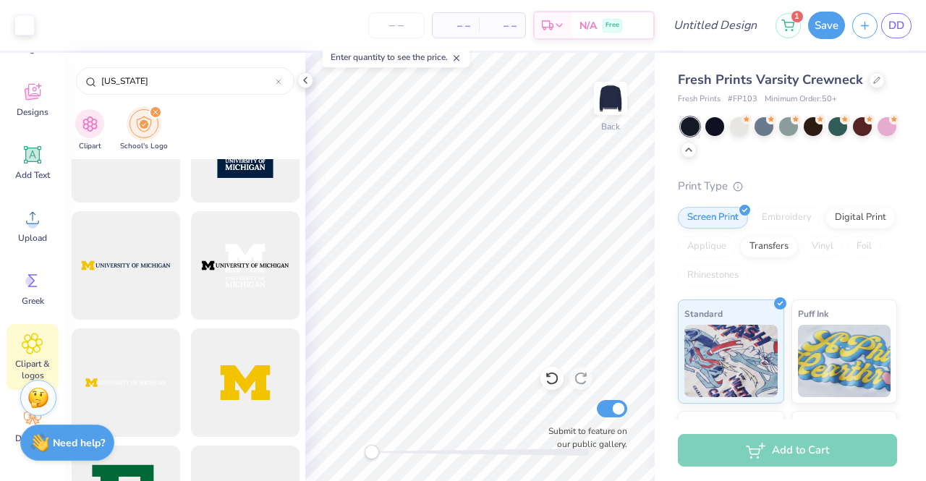
click at [127, 281] on div at bounding box center [126, 265] width 109 height 109
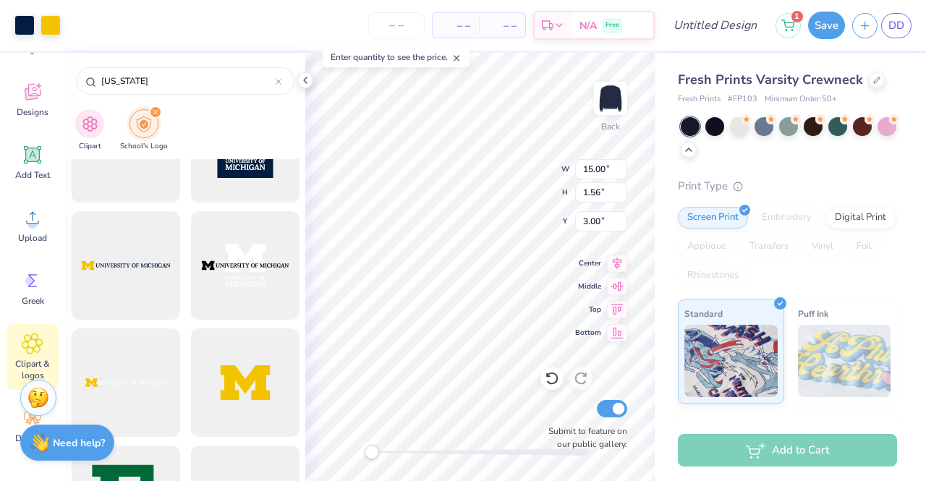
type input "7.43"
type input "2.12"
type input "7.67"
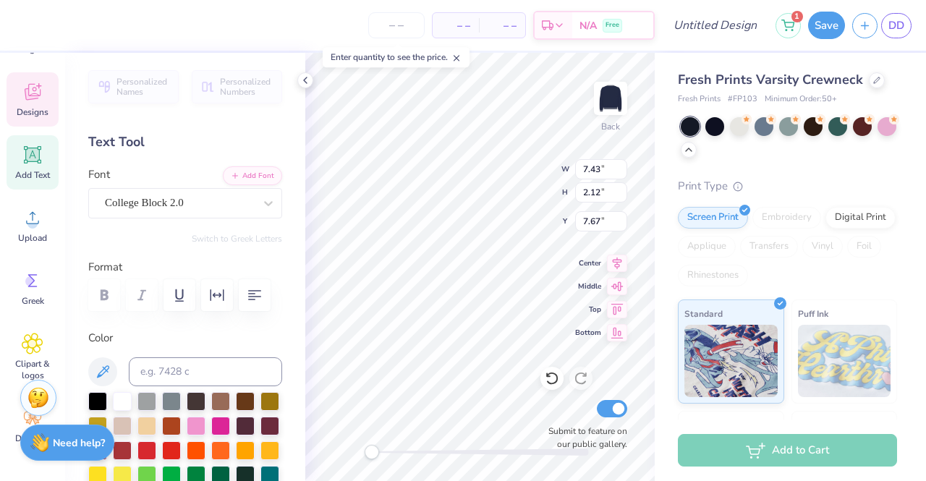
click at [551, 378] on icon at bounding box center [552, 378] width 14 height 14
type input "5.37"
type input "15.00"
type input "1.56"
type input "3.00"
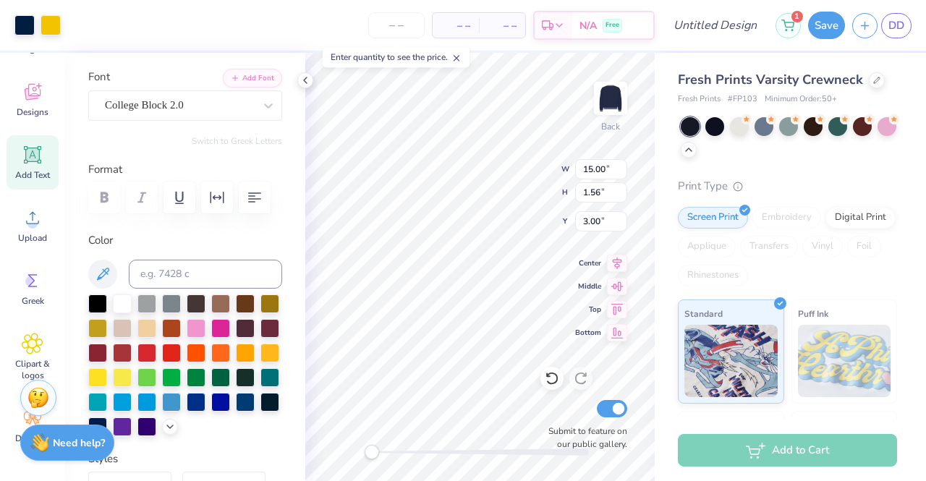
scroll to position [0, 0]
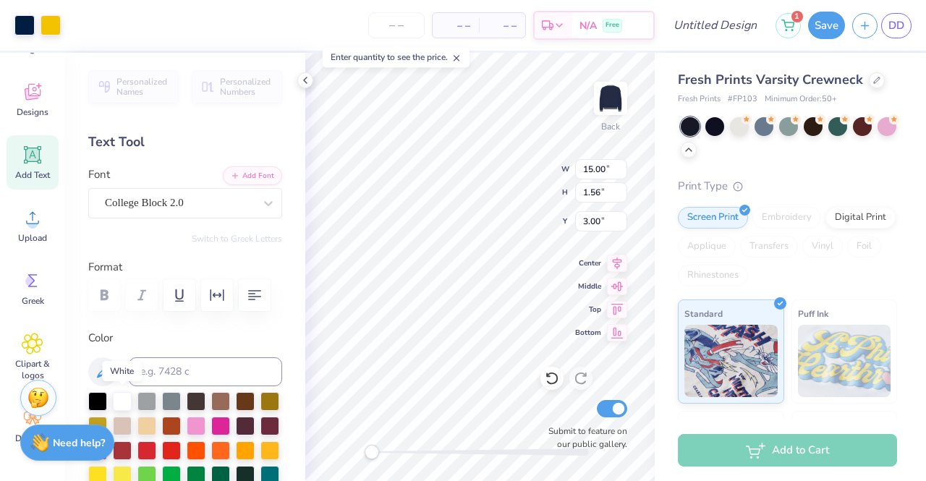
click at [126, 399] on div at bounding box center [122, 401] width 19 height 19
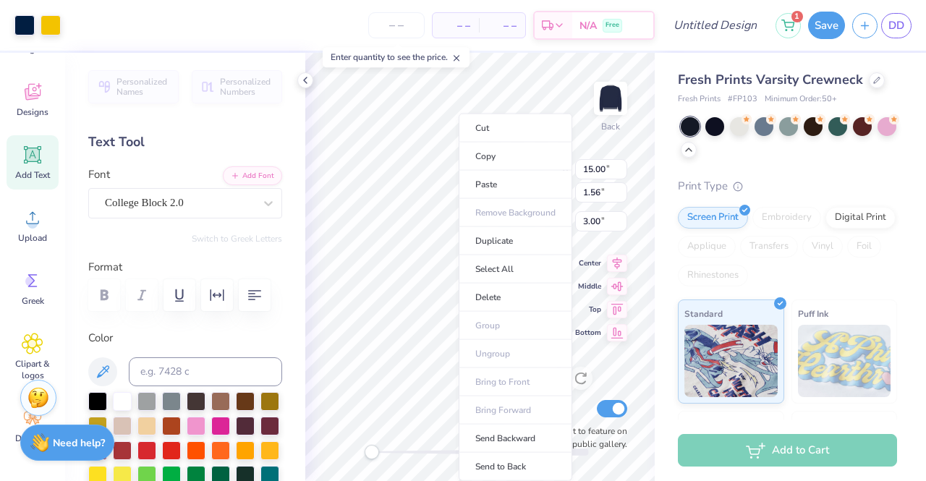
click at [489, 118] on li "Cut" at bounding box center [516, 128] width 114 height 29
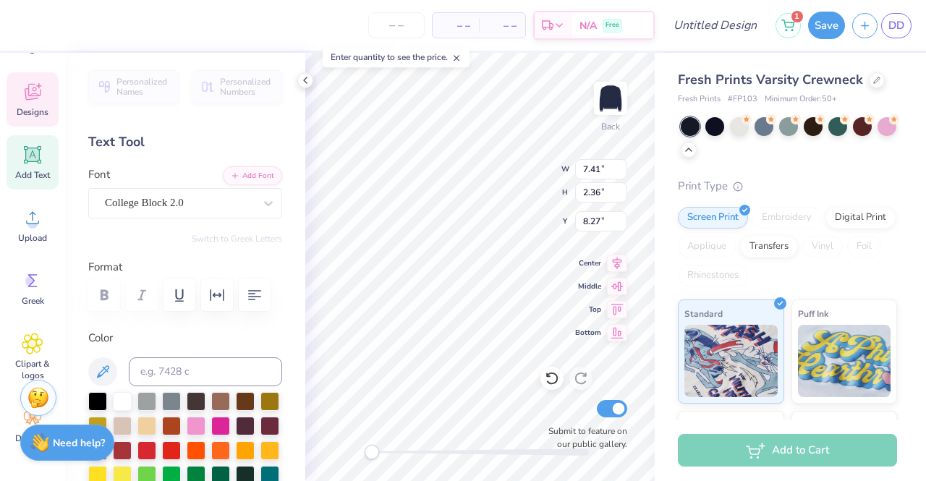
click at [548, 384] on icon at bounding box center [552, 378] width 14 height 14
click at [33, 164] on icon at bounding box center [33, 155] width 22 height 22
click at [620, 174] on input "7.16" at bounding box center [601, 169] width 52 height 20
click at [620, 174] on input "7.15" at bounding box center [601, 169] width 52 height 20
click at [620, 174] on input "7.14" at bounding box center [601, 169] width 52 height 20
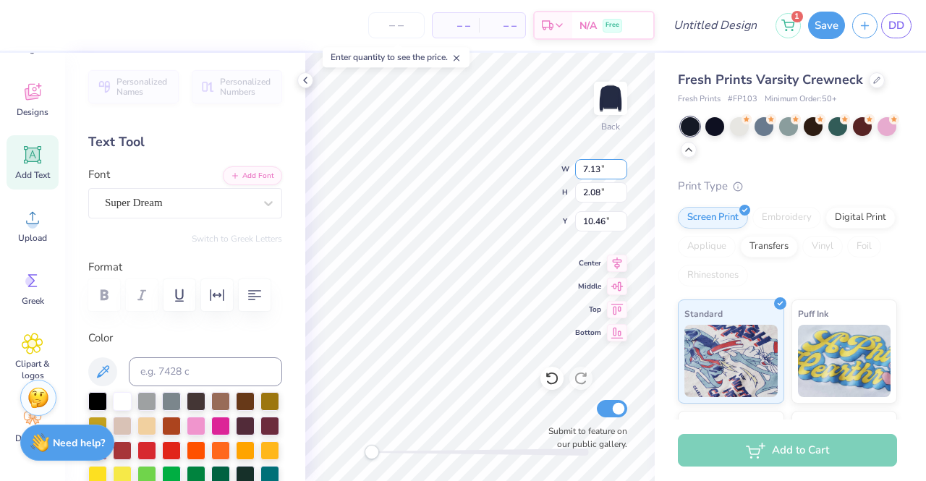
click at [620, 174] on input "7.13" at bounding box center [601, 169] width 52 height 20
type input "6.84"
click at [620, 174] on input "6.84" at bounding box center [601, 169] width 52 height 20
type input "1.78"
click at [619, 196] on input "1.78" at bounding box center [601, 192] width 52 height 20
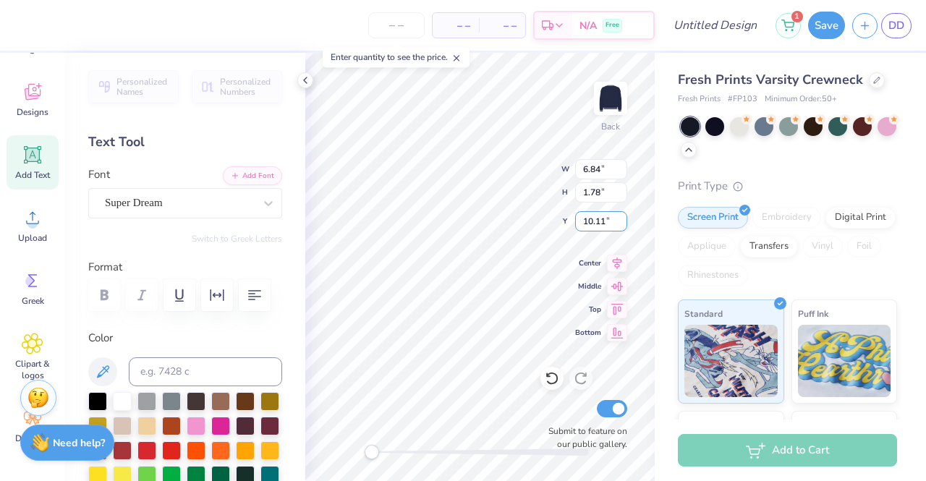
type input "10.11"
click at [622, 224] on input "10.11" at bounding box center [601, 221] width 52 height 20
click at [213, 200] on div "Super Dream" at bounding box center [179, 203] width 152 height 22
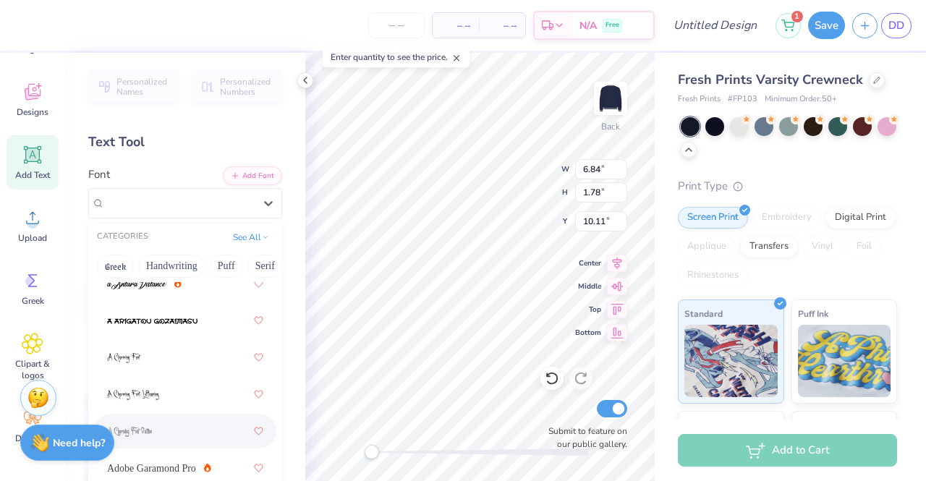
scroll to position [362, 0]
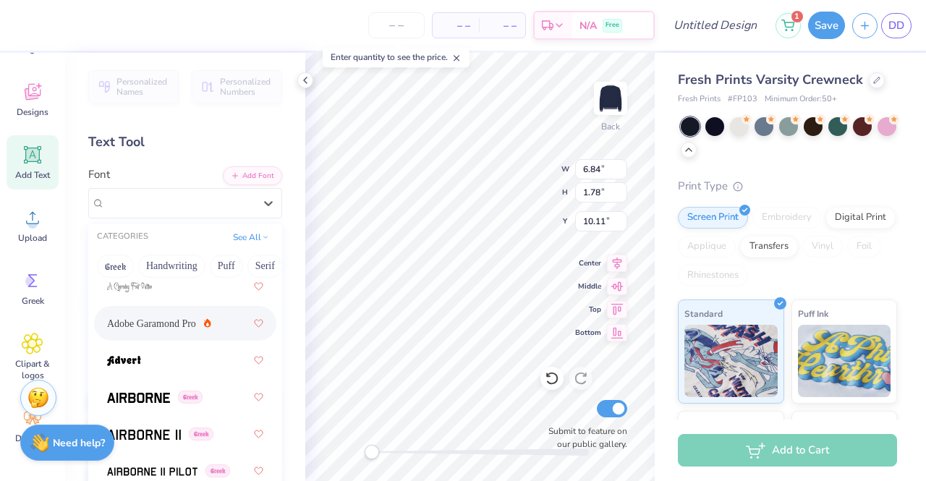
click at [161, 329] on span "Adobe Garamond Pro" at bounding box center [151, 323] width 89 height 15
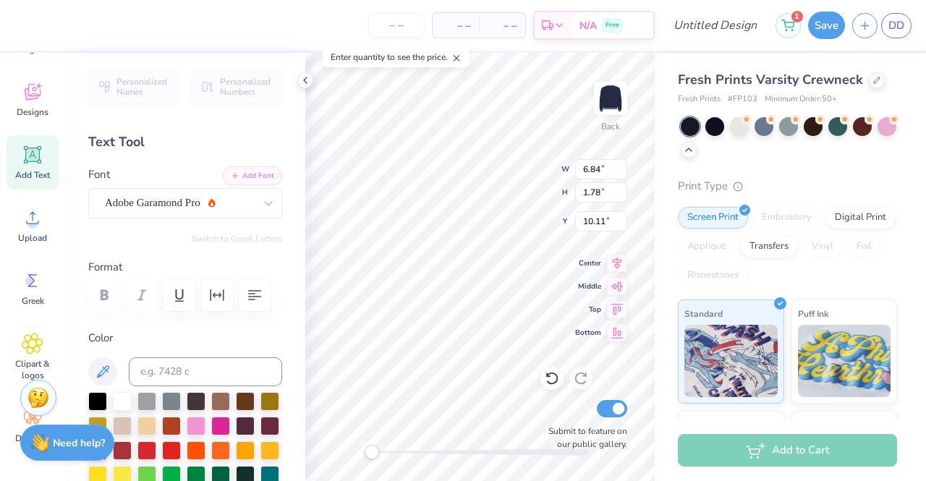
click at [194, 202] on div "Adobe Garamond Pro" at bounding box center [179, 203] width 152 height 22
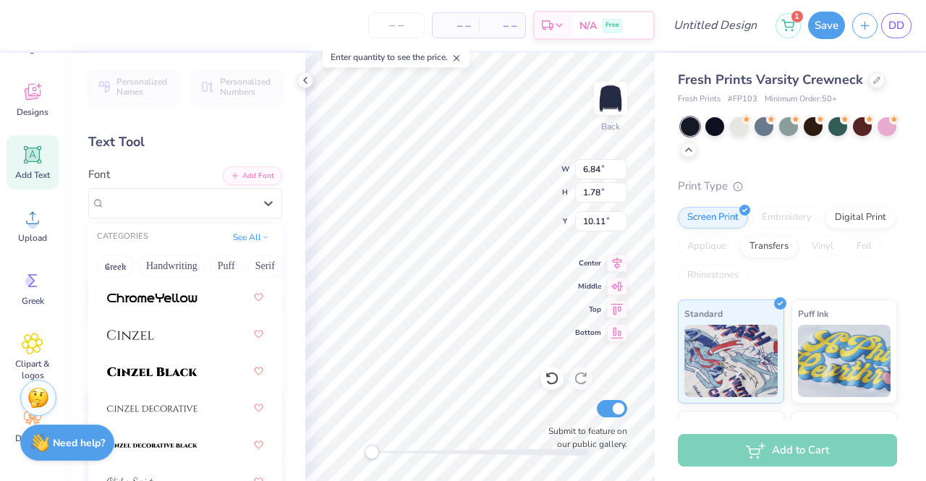
scroll to position [2605, 0]
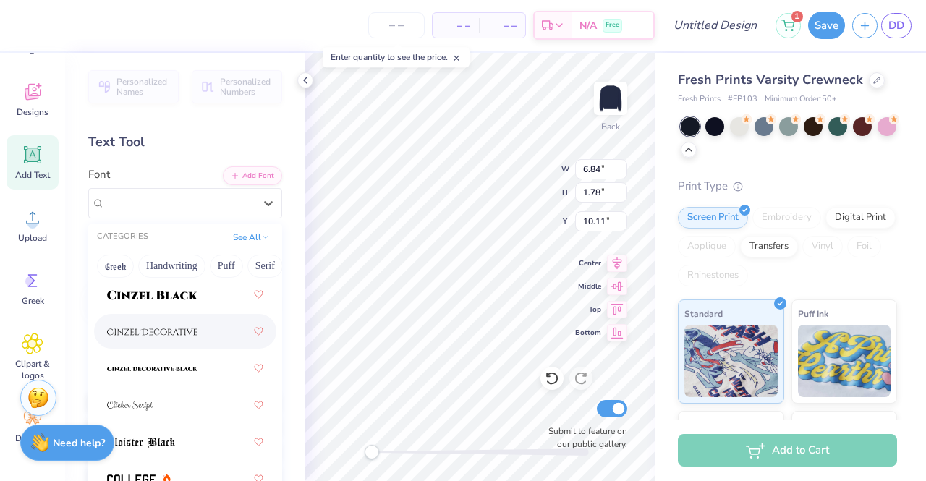
click at [168, 322] on div at bounding box center [185, 331] width 156 height 26
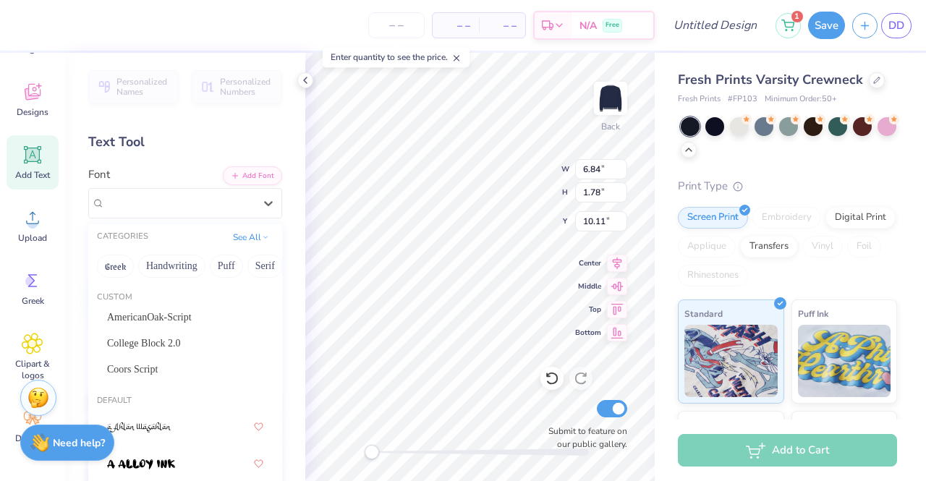
click at [132, 194] on div at bounding box center [179, 203] width 152 height 22
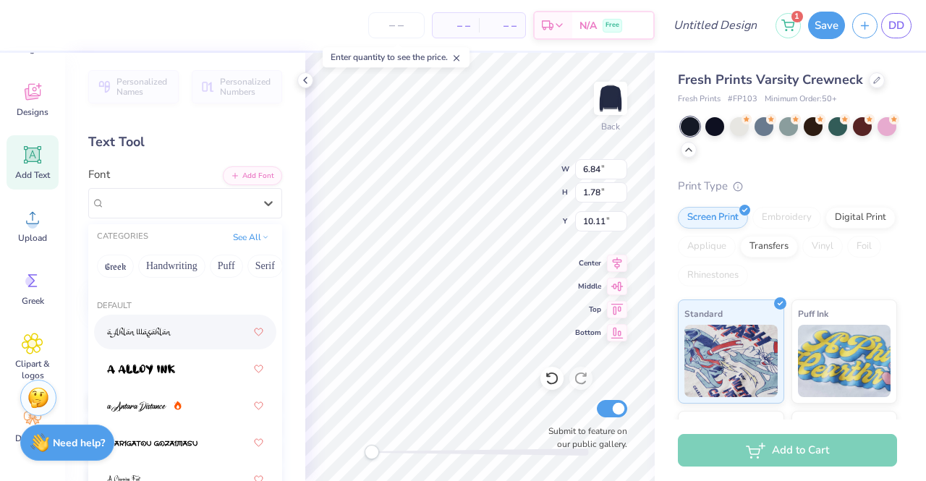
scroll to position [72, 0]
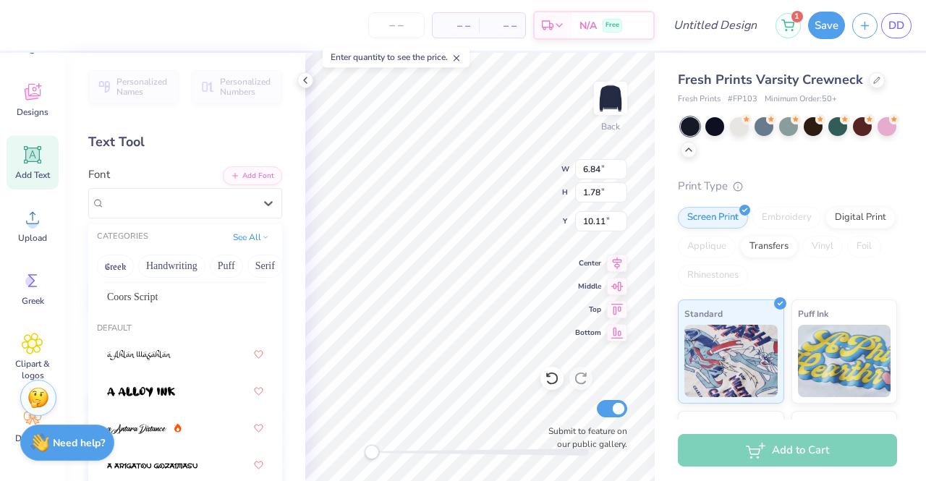
click at [262, 234] on icon at bounding box center [265, 237] width 7 height 7
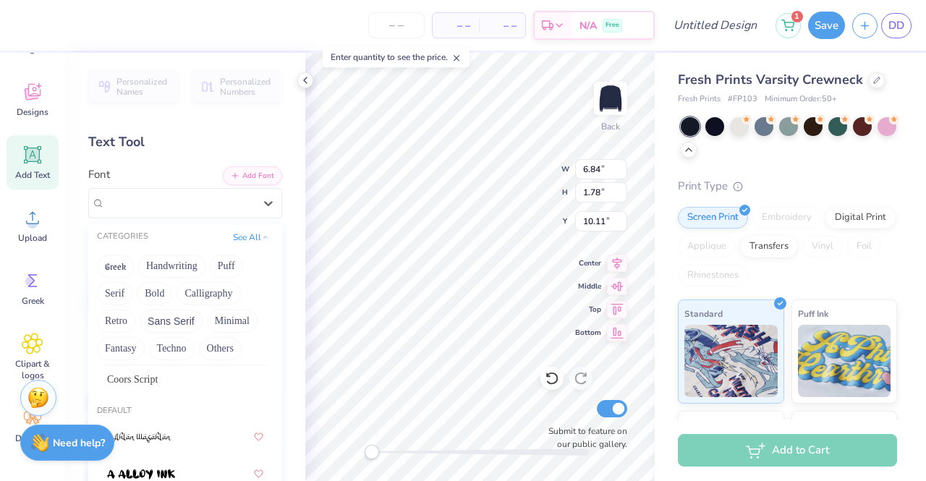
click at [216, 318] on button "Minimal" at bounding box center [232, 321] width 51 height 23
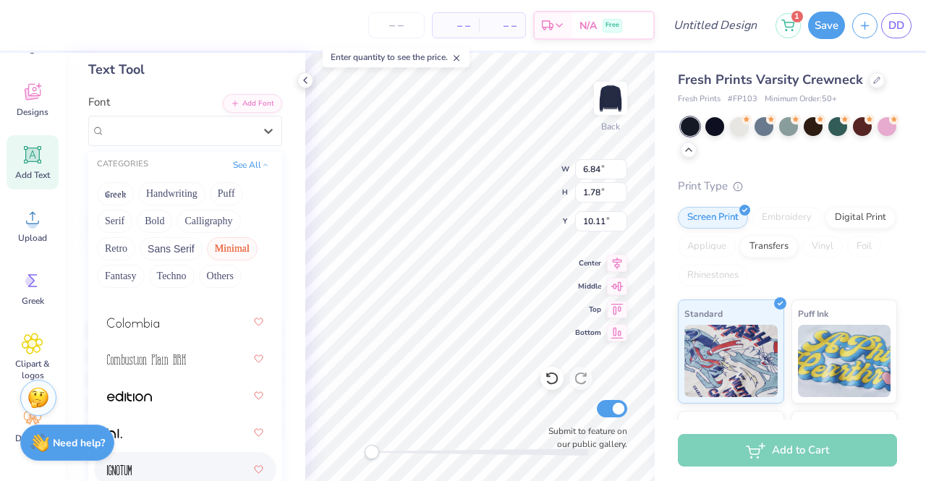
scroll to position [342, 0]
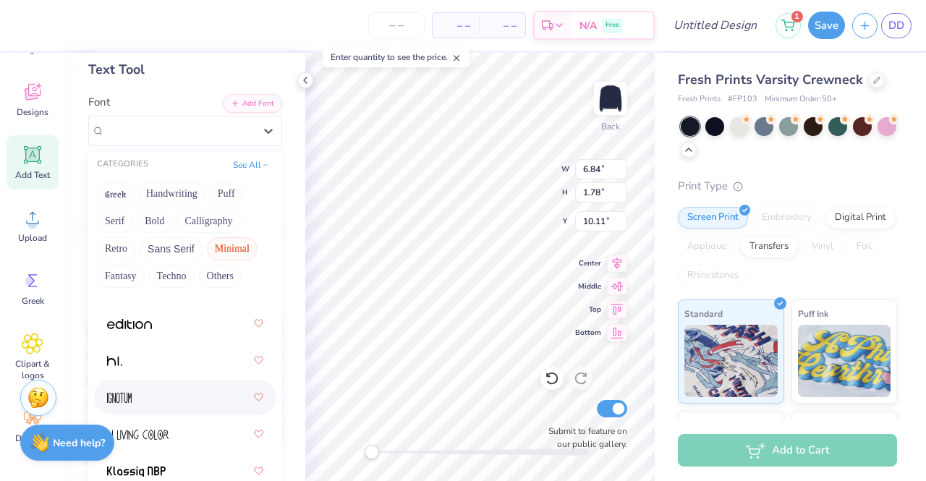
click at [186, 400] on div at bounding box center [185, 397] width 156 height 26
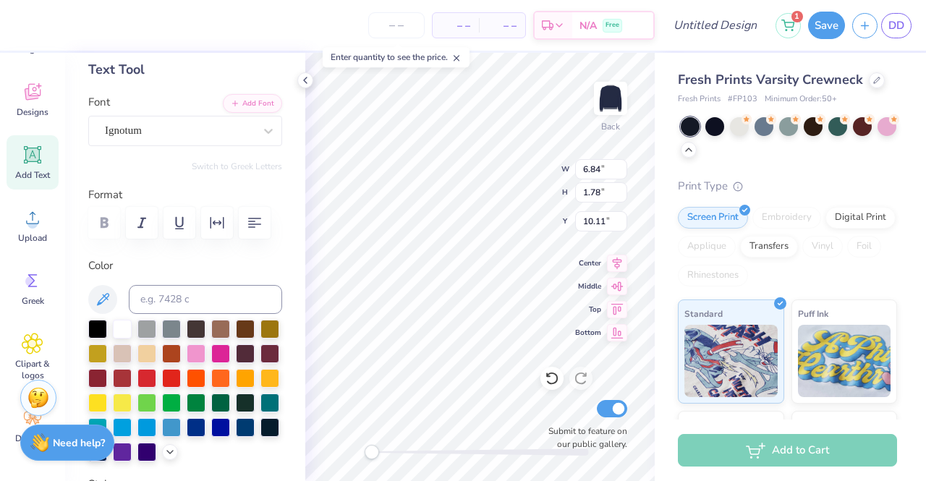
click at [206, 129] on div "Ignotum" at bounding box center [179, 130] width 152 height 22
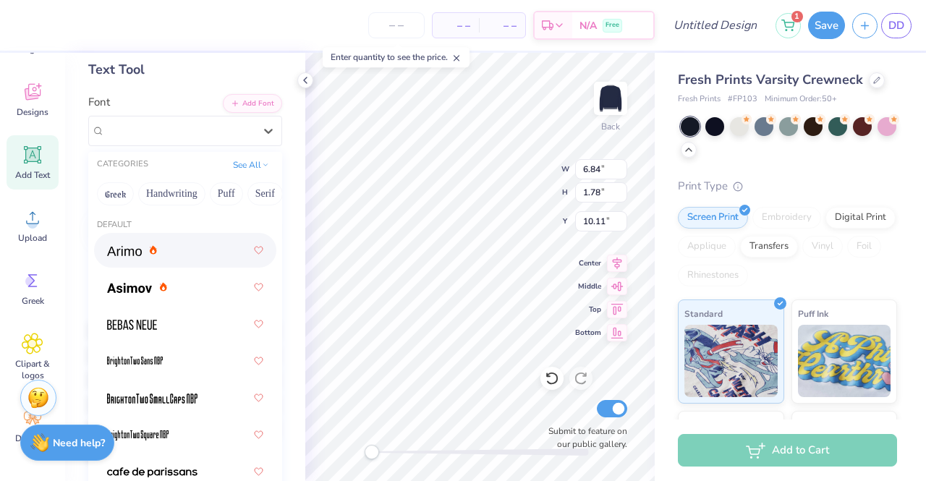
click at [160, 257] on div at bounding box center [185, 250] width 156 height 26
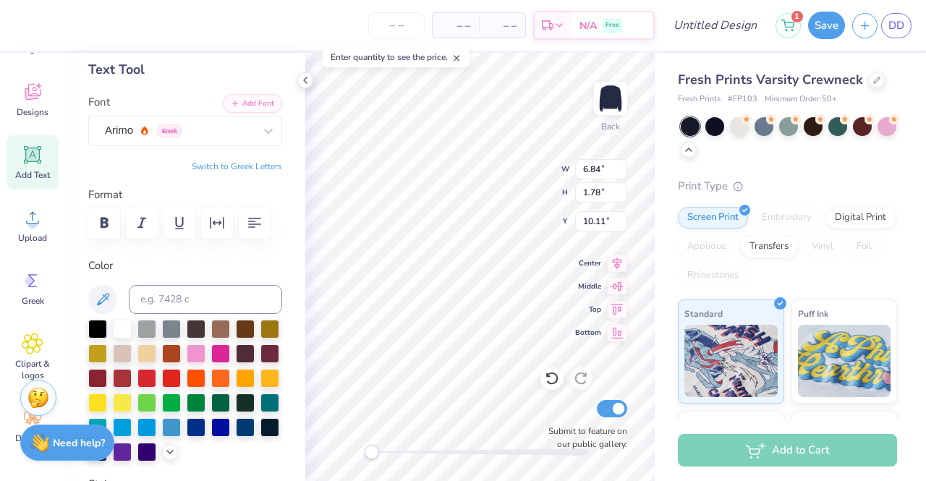
scroll to position [12, 1]
type textarea "T"
type textarea "[GEOGRAPHIC_DATA][US_STATE]"
click at [622, 173] on input "6.83" at bounding box center [601, 169] width 52 height 20
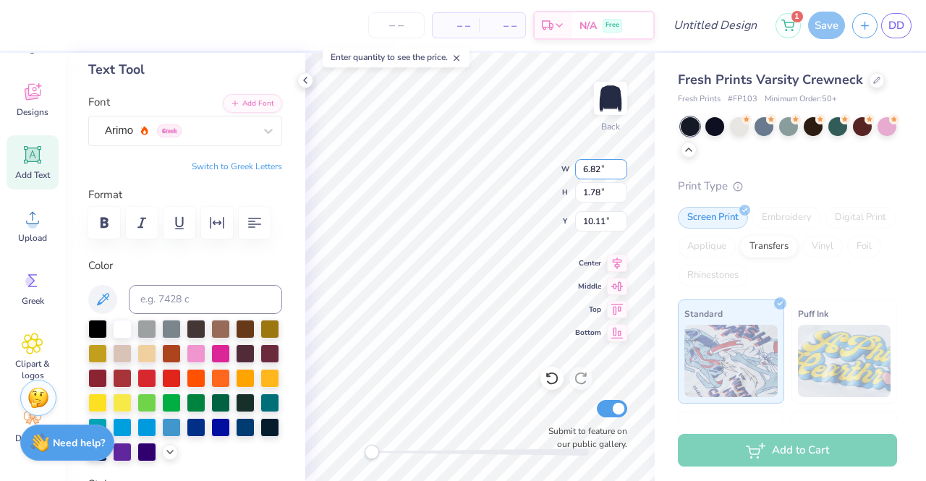
click at [622, 173] on input "6.82" at bounding box center [601, 169] width 52 height 20
click at [622, 173] on input "6.81" at bounding box center [601, 169] width 52 height 20
click at [622, 173] on input "6.8" at bounding box center [601, 169] width 52 height 20
click at [622, 173] on input "6.79" at bounding box center [601, 169] width 52 height 20
click at [622, 173] on input "6.78" at bounding box center [601, 169] width 52 height 20
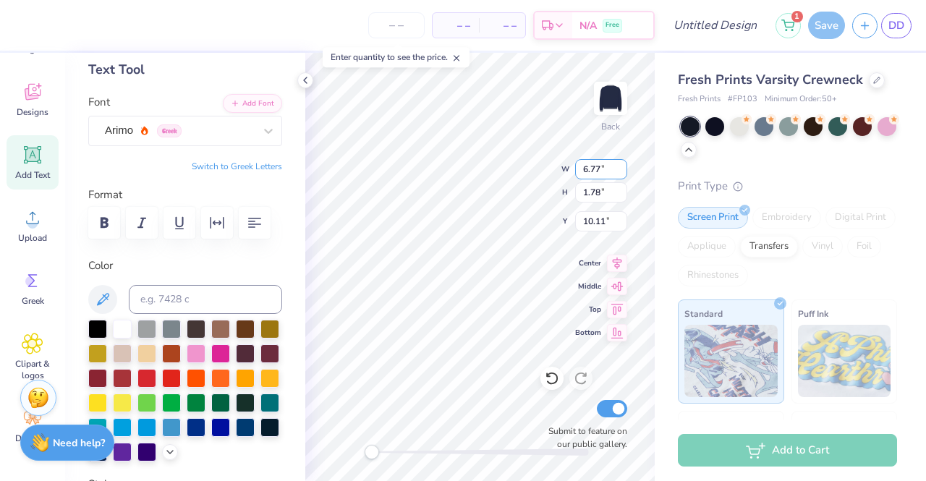
click at [622, 173] on input "6.77" at bounding box center [601, 169] width 52 height 20
click at [622, 173] on input "6.76" at bounding box center [601, 169] width 52 height 20
click at [622, 173] on input "6.75" at bounding box center [601, 169] width 52 height 20
type input "6.55"
click at [622, 173] on input "6.55" at bounding box center [601, 169] width 52 height 20
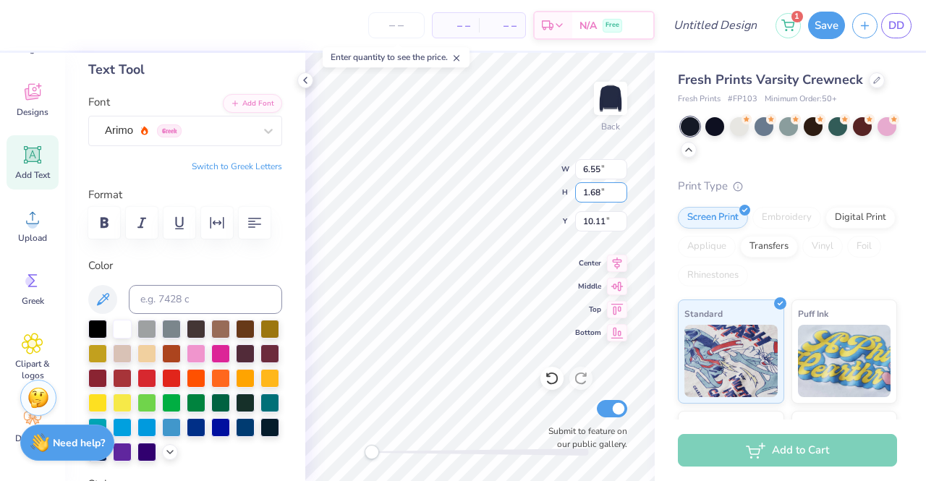
click at [622, 193] on input "1.68" at bounding box center [601, 192] width 52 height 20
click at [622, 193] on input "1.67" at bounding box center [601, 192] width 52 height 20
type input "1.66"
click at [622, 193] on input "1.66" at bounding box center [601, 192] width 52 height 20
click at [622, 222] on input "10.1" at bounding box center [601, 221] width 52 height 20
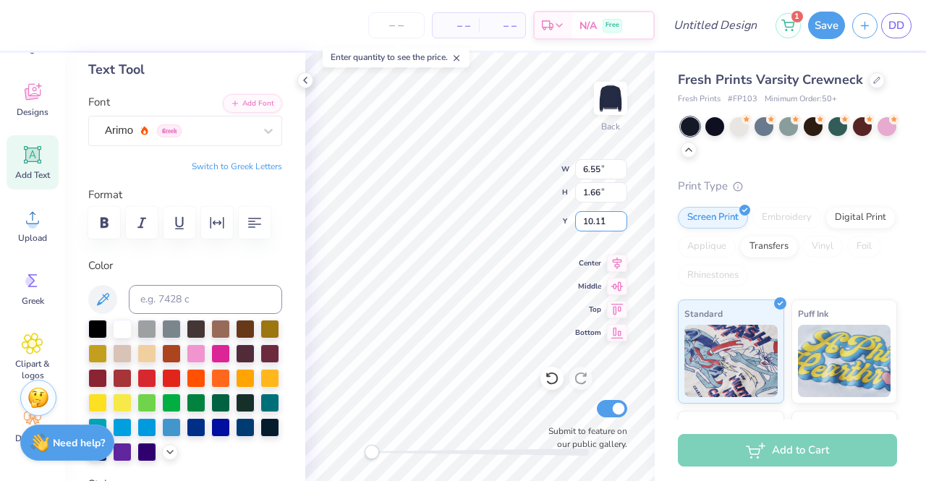
type input "10.11"
click at [622, 216] on input "10.11" at bounding box center [601, 221] width 52 height 20
click at [621, 190] on input "1.67" at bounding box center [601, 192] width 52 height 20
click at [621, 187] on input "1.68" at bounding box center [601, 192] width 52 height 20
type input "1.69"
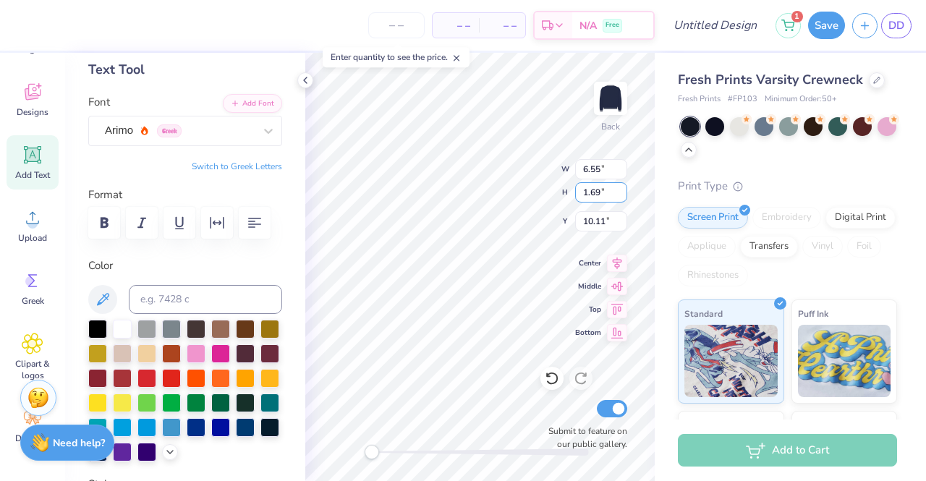
click at [621, 187] on input "1.69" at bounding box center [601, 192] width 52 height 20
click at [621, 187] on input "0.78" at bounding box center [601, 192] width 52 height 20
click at [621, 187] on input "0.79" at bounding box center [601, 192] width 52 height 20
click at [621, 187] on input "0.8" at bounding box center [601, 192] width 52 height 20
click at [621, 187] on input "0.81" at bounding box center [601, 192] width 52 height 20
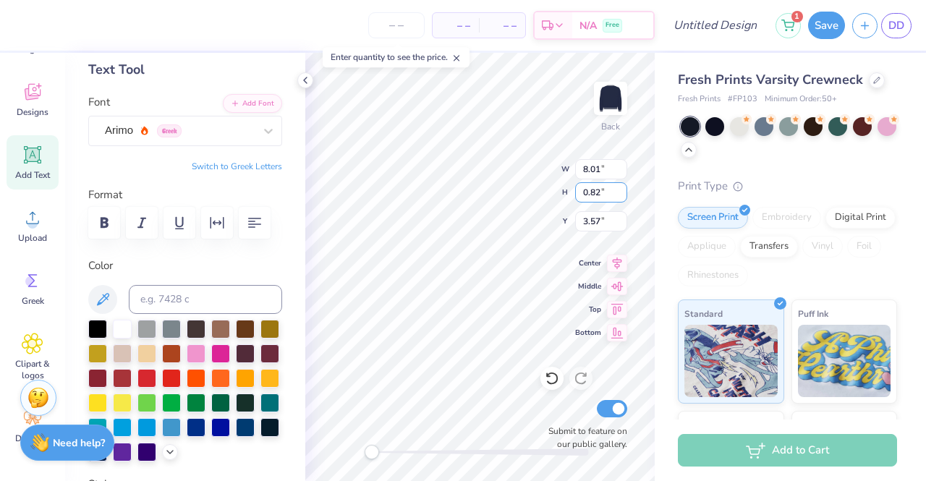
click at [621, 187] on input "0.82" at bounding box center [601, 192] width 52 height 20
click at [621, 187] on input "0.83" at bounding box center [601, 192] width 52 height 20
click at [621, 187] on input "0.84" at bounding box center [601, 192] width 52 height 20
type input "0.85"
click at [621, 187] on input "0.85" at bounding box center [601, 192] width 52 height 20
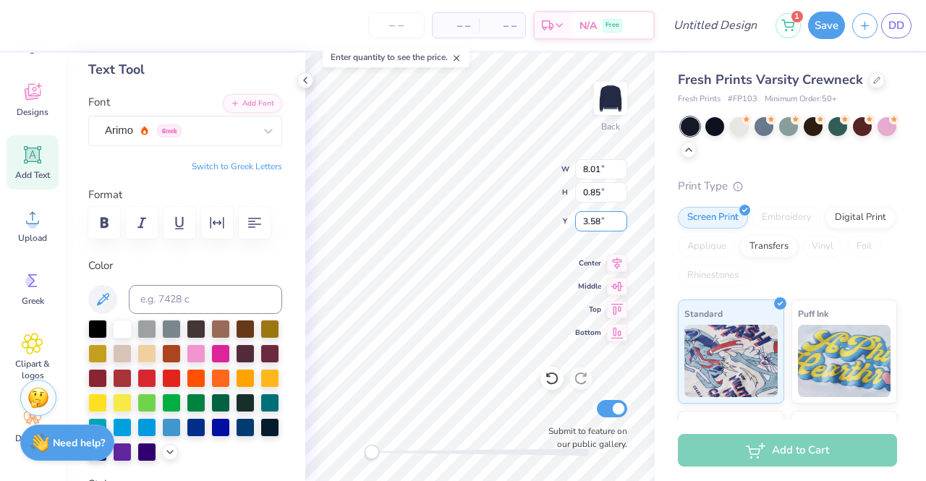
type input "3.58"
click at [620, 219] on input "3.58" at bounding box center [601, 221] width 52 height 20
type input "8.02"
click at [620, 164] on input "8.02" at bounding box center [601, 169] width 52 height 20
click at [184, 132] on div "Arimo Greek" at bounding box center [179, 130] width 152 height 22
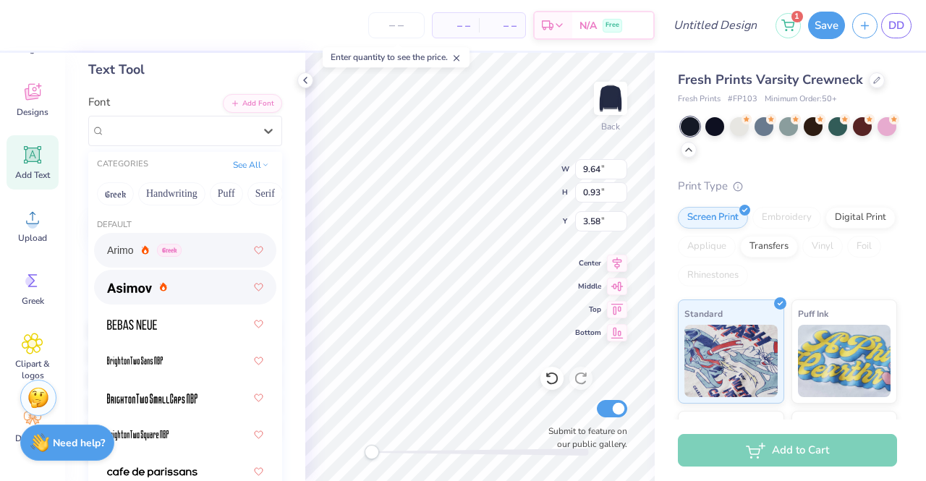
click at [166, 284] on icon at bounding box center [163, 286] width 7 height 9
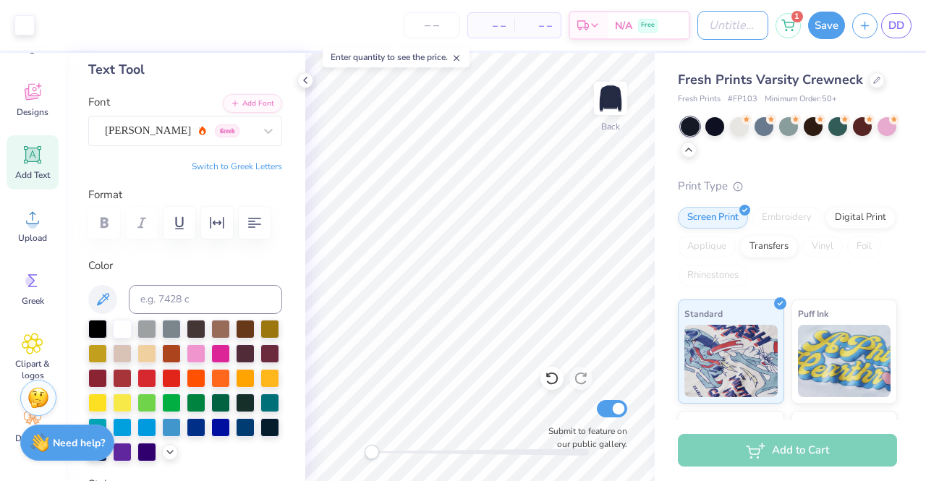
click at [744, 33] on input "Design Title" at bounding box center [733, 25] width 71 height 29
type input "Blue and white stripes"
click at [433, 20] on input "number" at bounding box center [432, 25] width 56 height 26
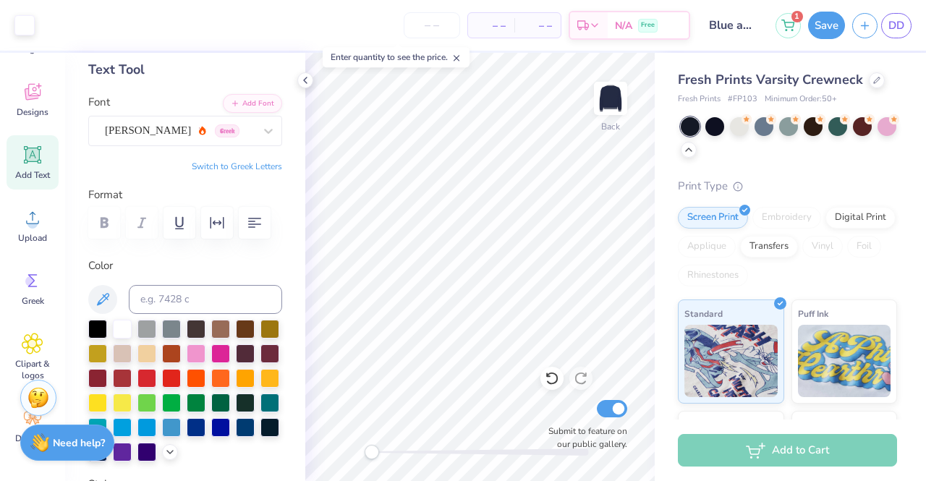
click at [433, 20] on input "number" at bounding box center [432, 25] width 56 height 26
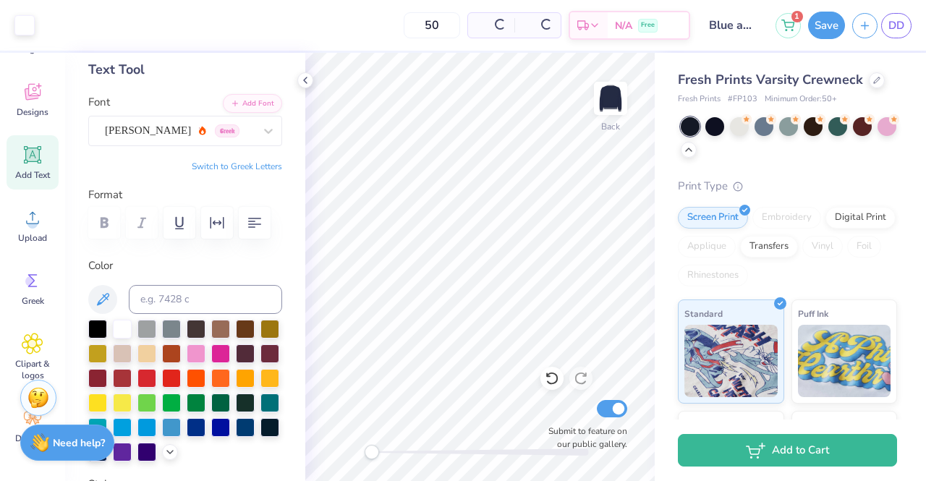
type input "50"
click at [496, 21] on div at bounding box center [501, 24] width 14 height 14
click at [828, 22] on button "Save" at bounding box center [826, 25] width 37 height 27
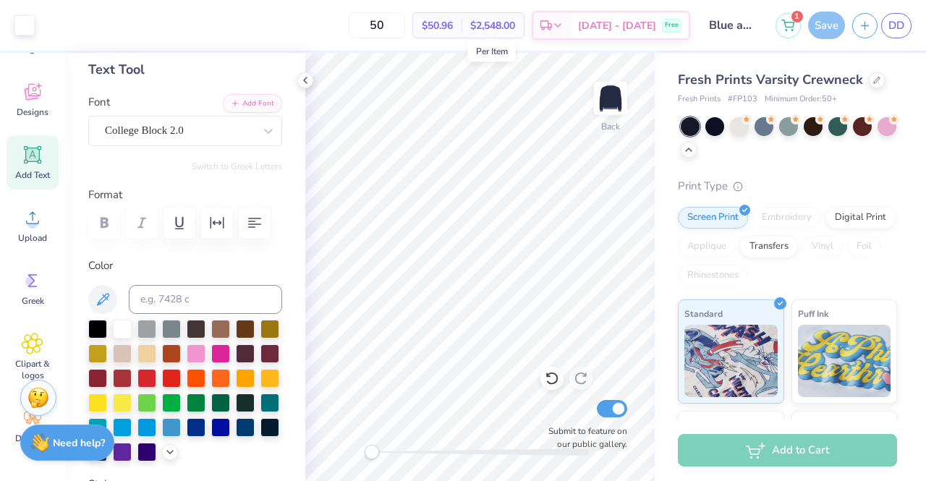
click at [305, 77] on polyline at bounding box center [305, 80] width 3 height 6
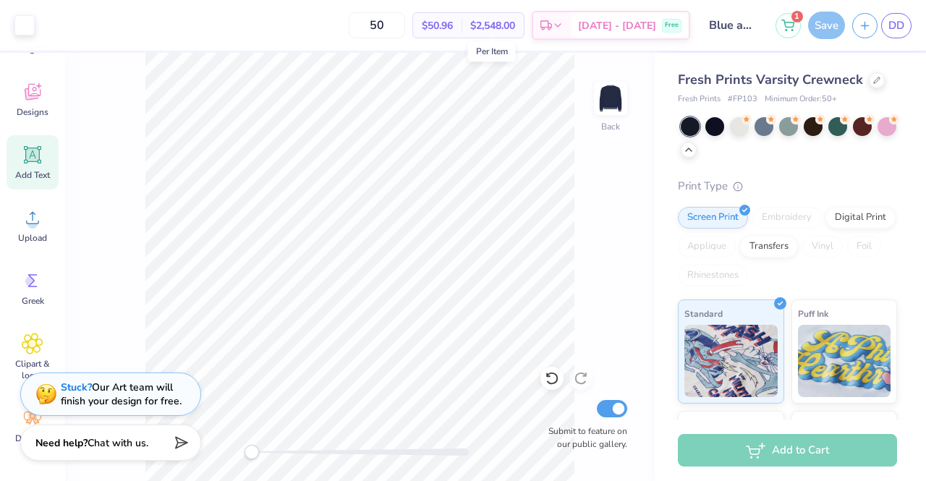
click at [255, 459] on div at bounding box center [360, 452] width 217 height 14
drag, startPoint x: 254, startPoint y: 458, endPoint x: 198, endPoint y: 449, distance: 57.1
click at [198, 449] on div "Art colors 50 $50.96 Per Item $2,548.00 Total Est. Delivery [DATE] - [DATE] Fre…" at bounding box center [463, 240] width 926 height 481
click at [831, 18] on div "Save" at bounding box center [826, 25] width 37 height 27
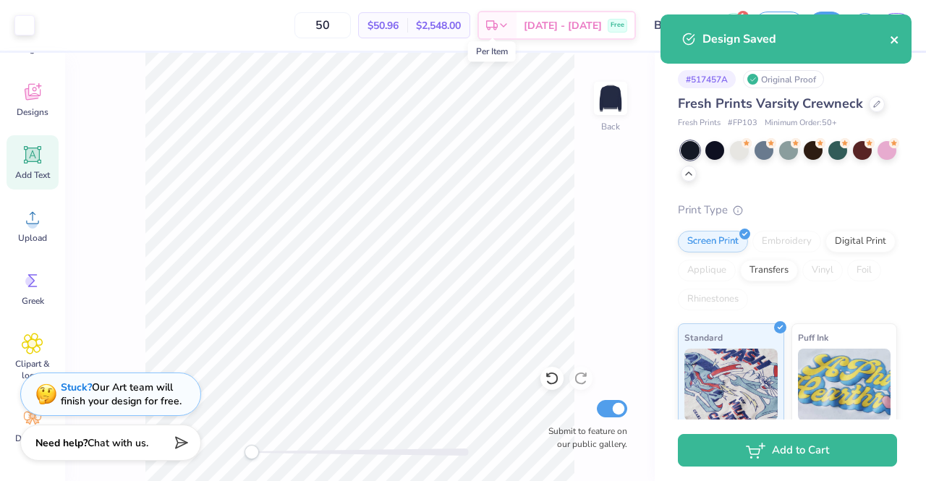
click at [894, 38] on icon "close" at bounding box center [895, 40] width 10 height 12
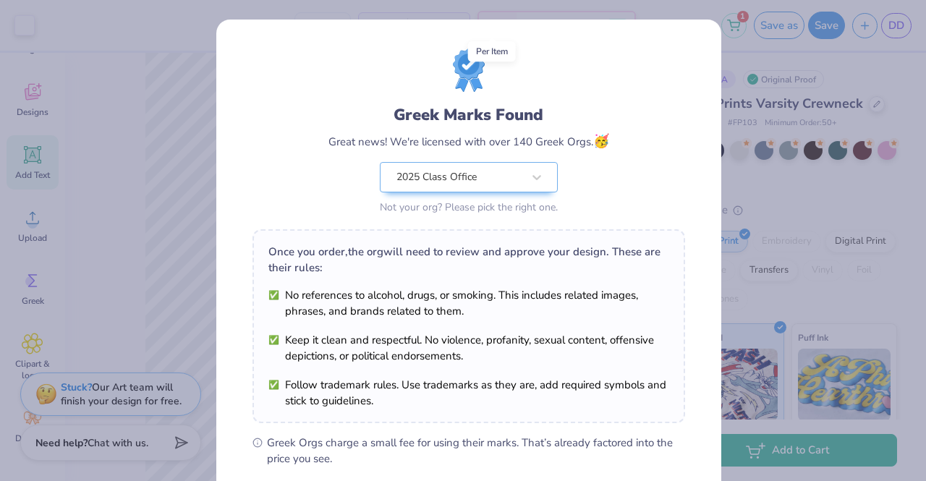
scroll to position [194, 0]
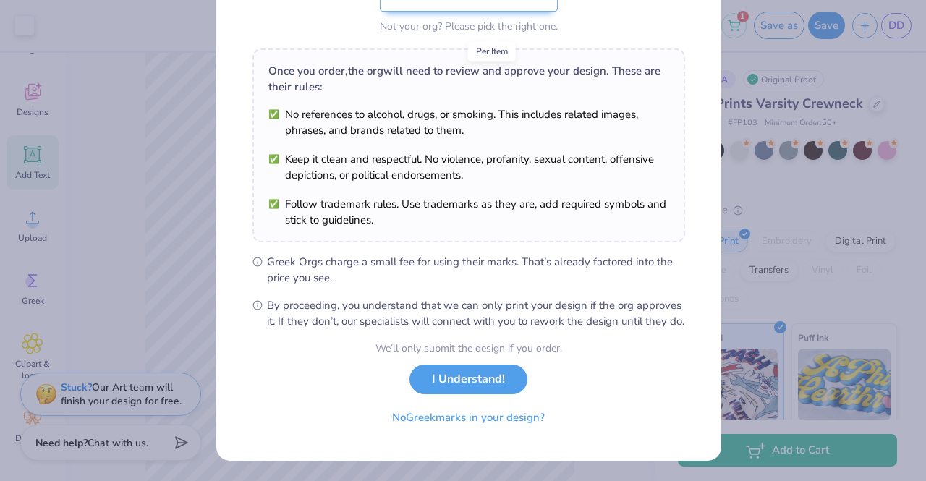
click at [446, 381] on button "I Understand!" at bounding box center [469, 380] width 118 height 30
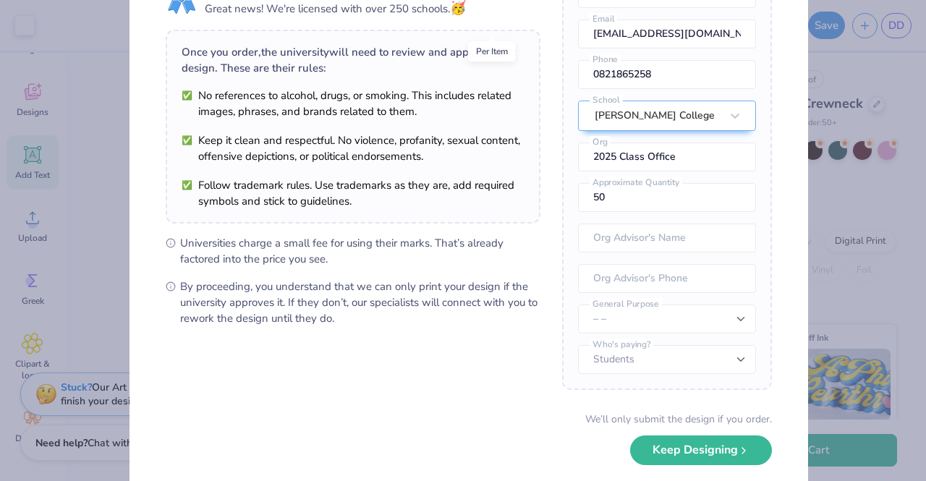
scroll to position [147, 0]
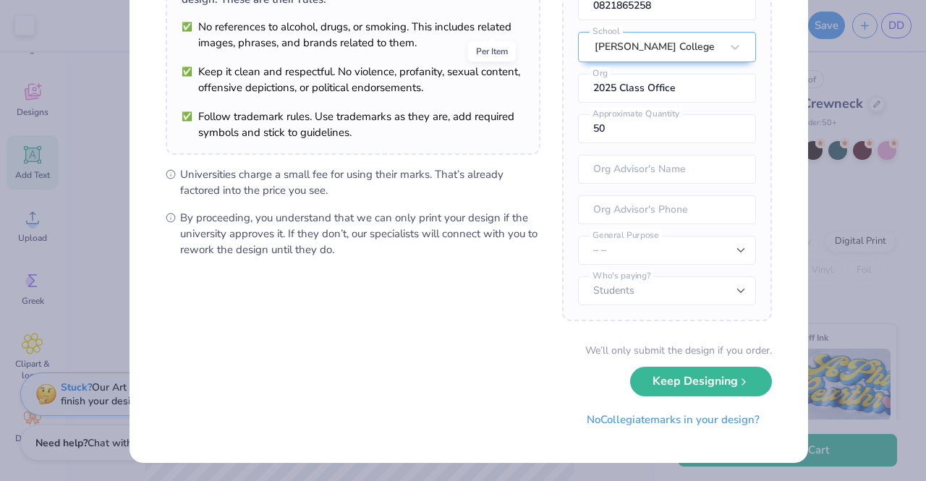
click at [710, 384] on button "Keep Designing" at bounding box center [701, 382] width 142 height 30
